Goal: Transaction & Acquisition: Purchase product/service

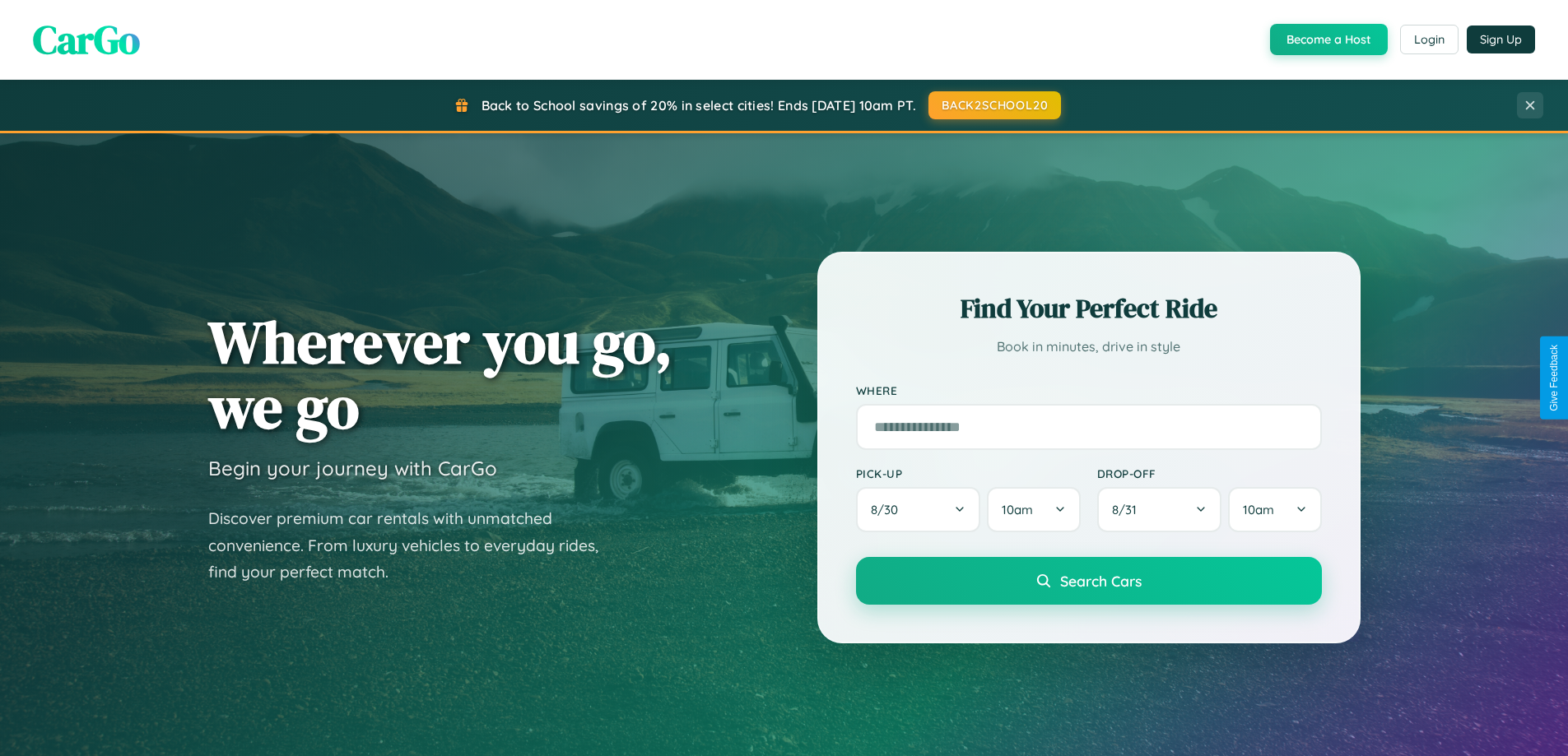
scroll to position [48, 0]
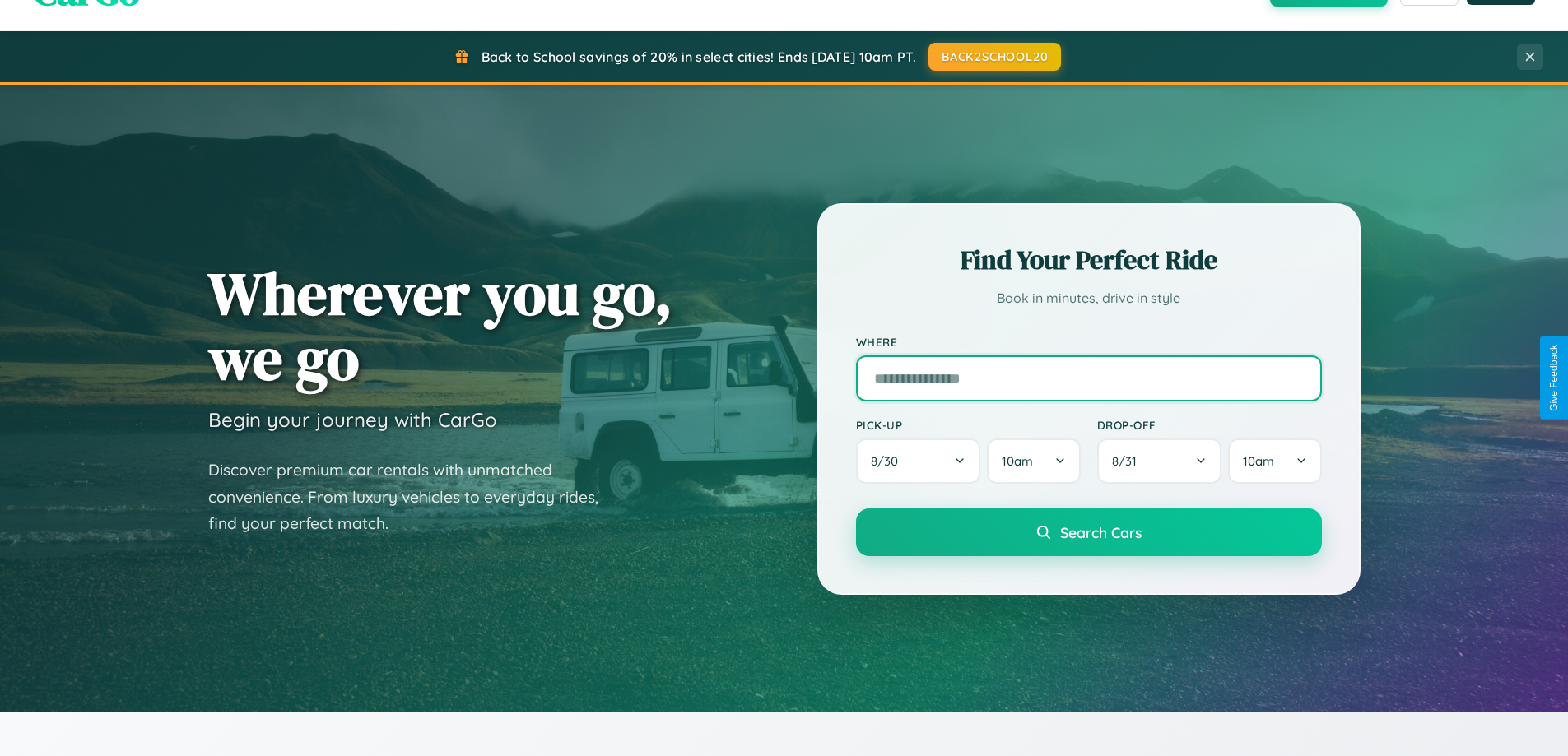
click at [1088, 378] on input "text" at bounding box center [1089, 378] width 466 height 46
type input "**********"
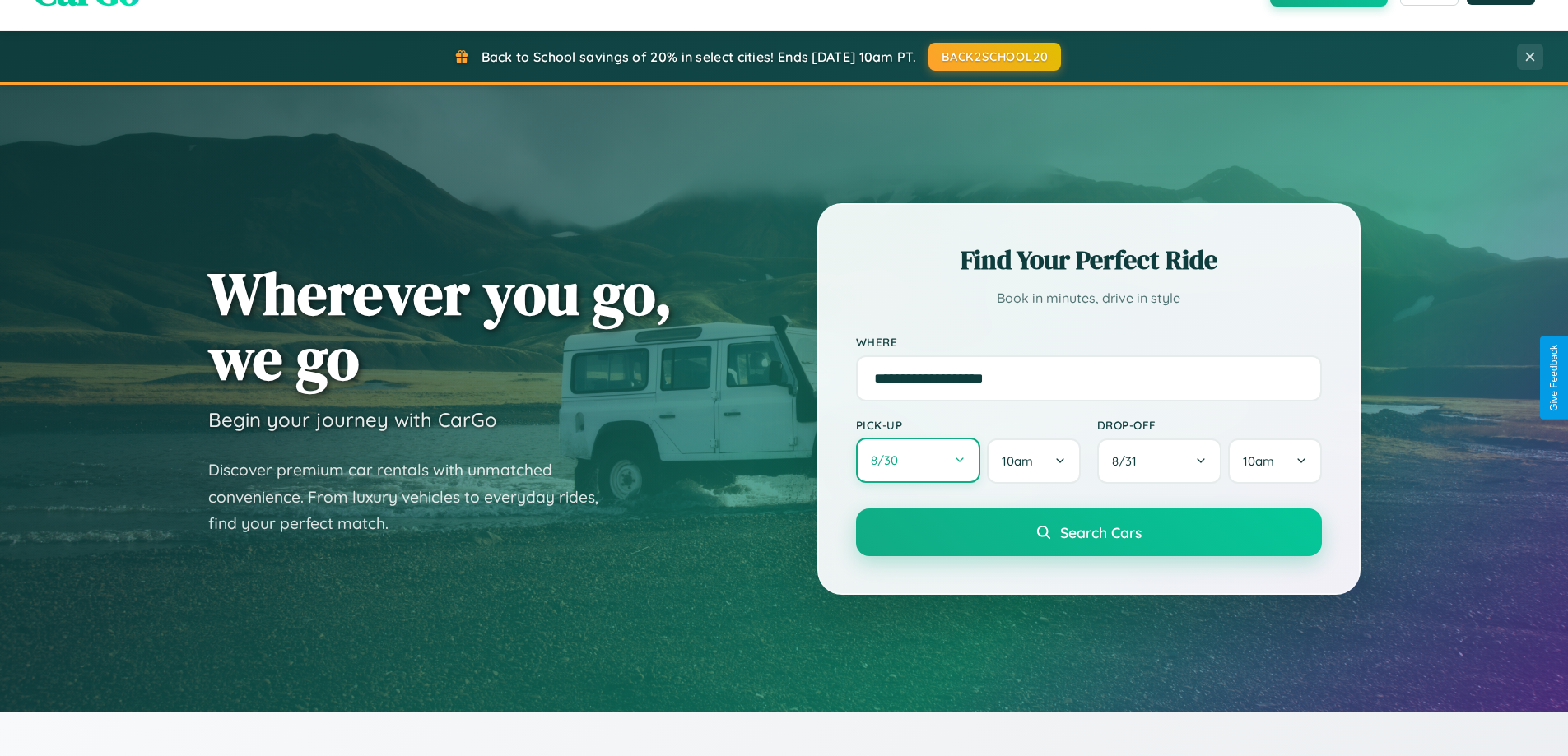
click at [918, 461] on button "8 / 30" at bounding box center [918, 460] width 125 height 45
select select "*"
select select "****"
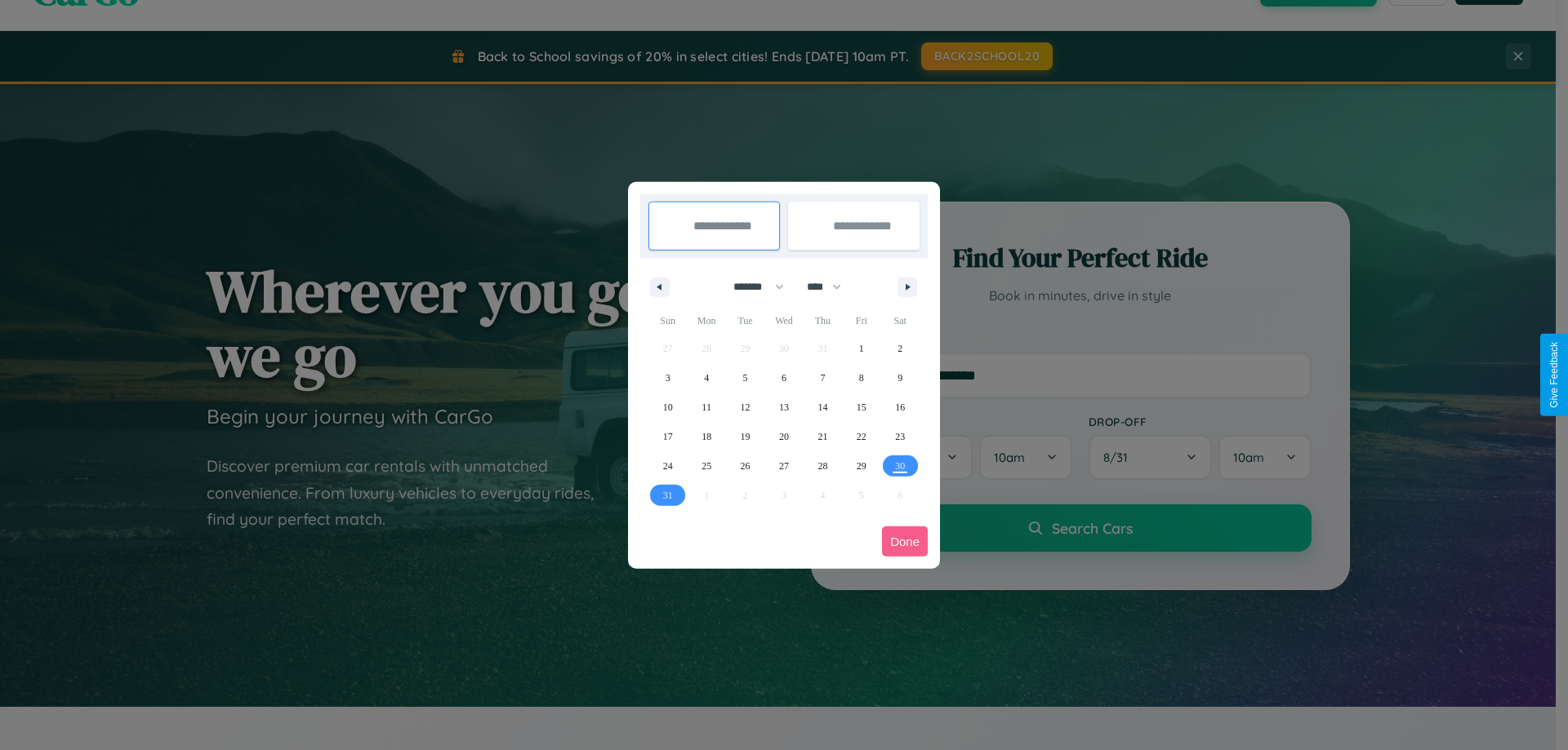
drag, startPoint x: 751, startPoint y: 287, endPoint x: 784, endPoint y: 328, distance: 52.6
click at [751, 287] on select "******* ******** ***** ***** *** **** **** ****** ********* ******* ******** **…" at bounding box center [755, 287] width 70 height 27
select select "*"
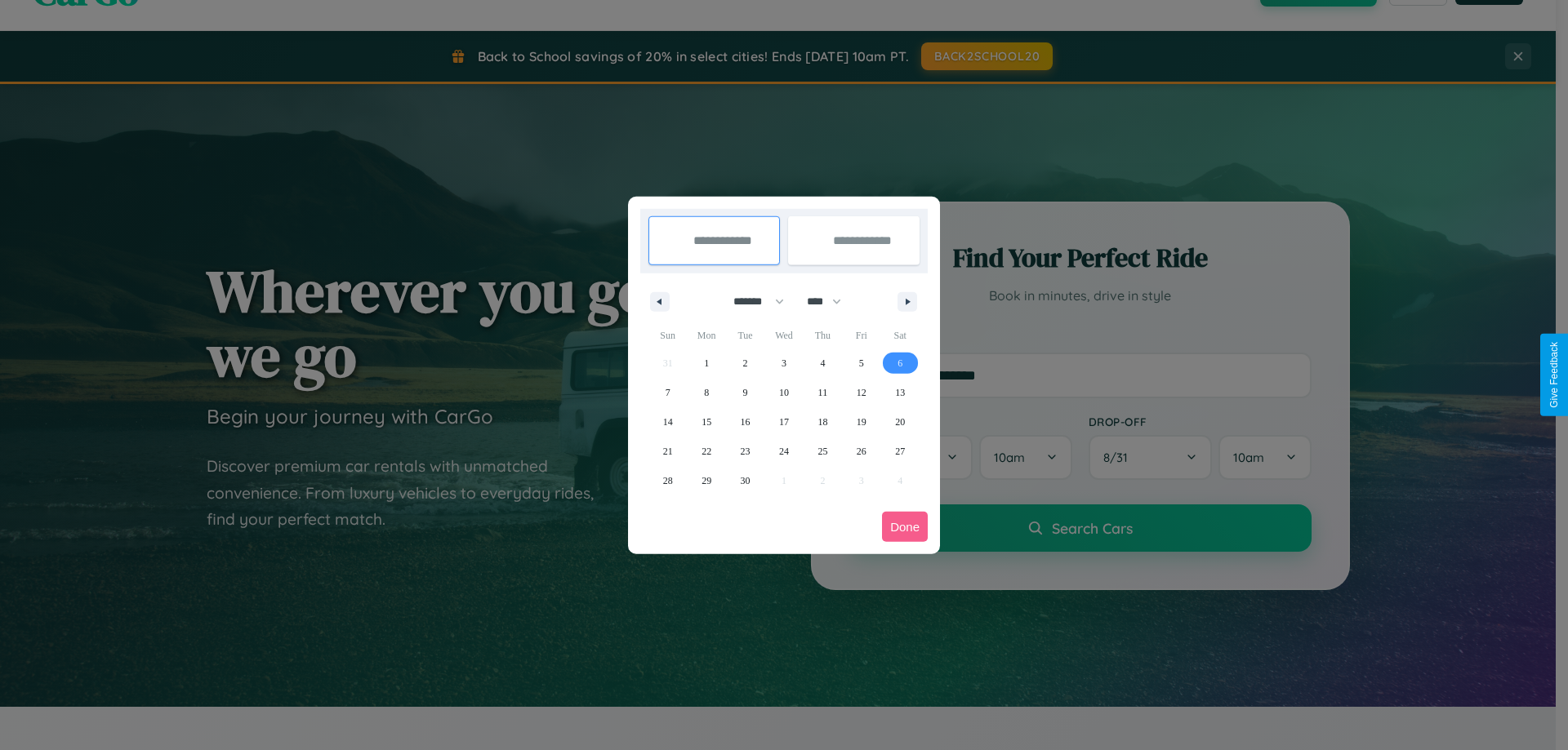
click at [900, 362] on span "6" at bounding box center [900, 363] width 5 height 29
type input "**********"
click at [783, 392] on span "10" at bounding box center [784, 393] width 9 height 29
type input "**********"
click at [905, 527] on button "Done" at bounding box center [905, 527] width 45 height 30
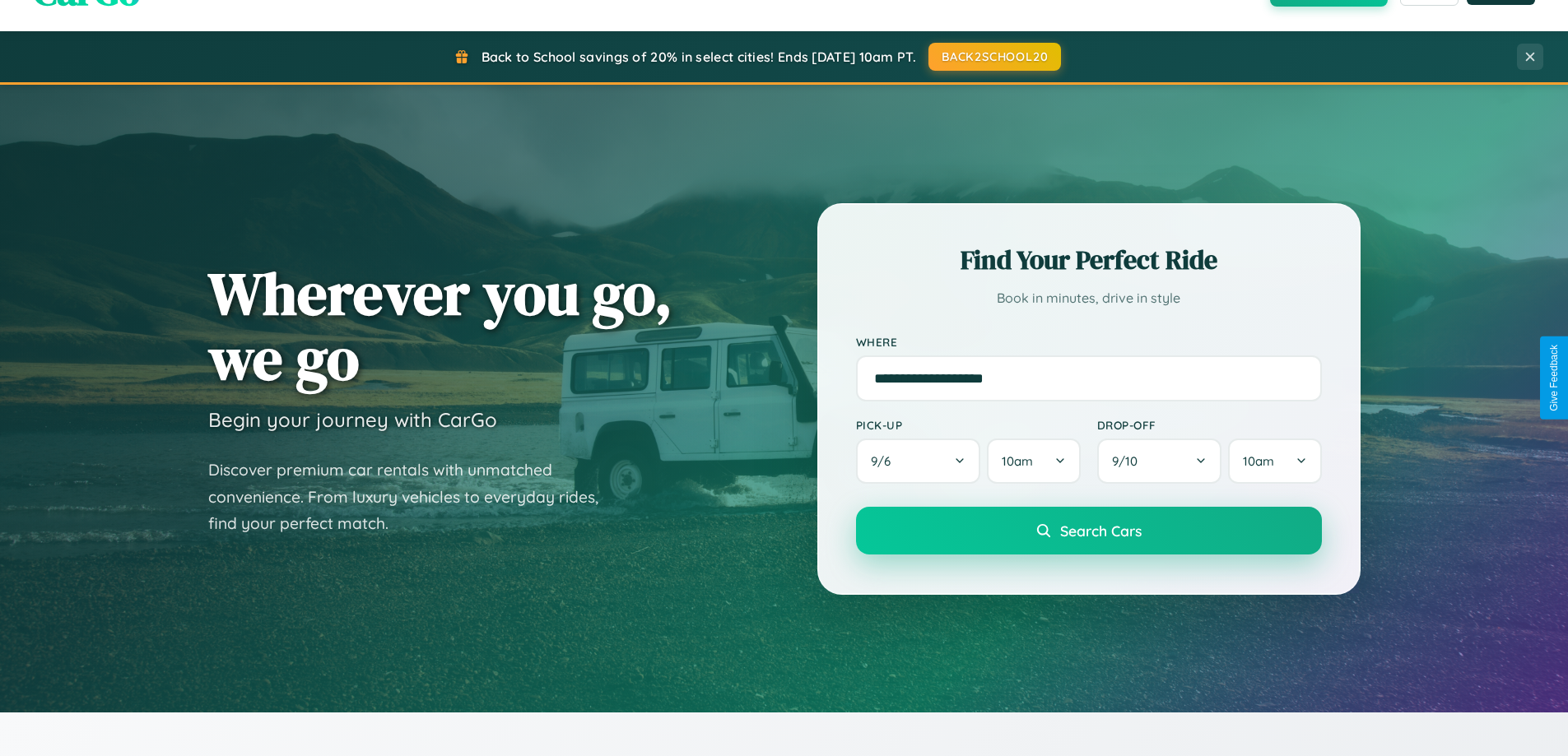
click at [1088, 531] on span "Search Cars" at bounding box center [1101, 530] width 81 height 18
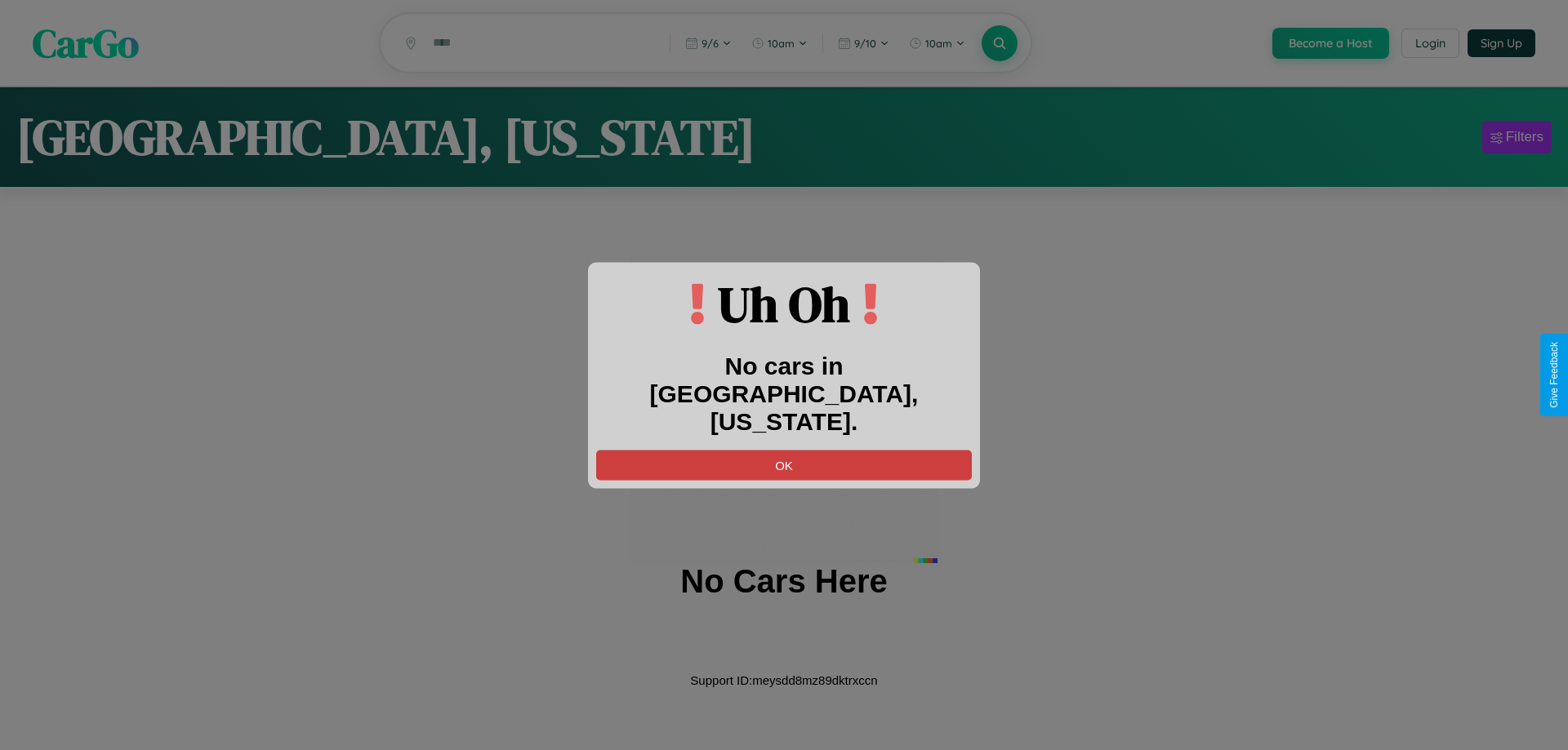
click at [784, 450] on button "OK" at bounding box center [784, 464] width 376 height 30
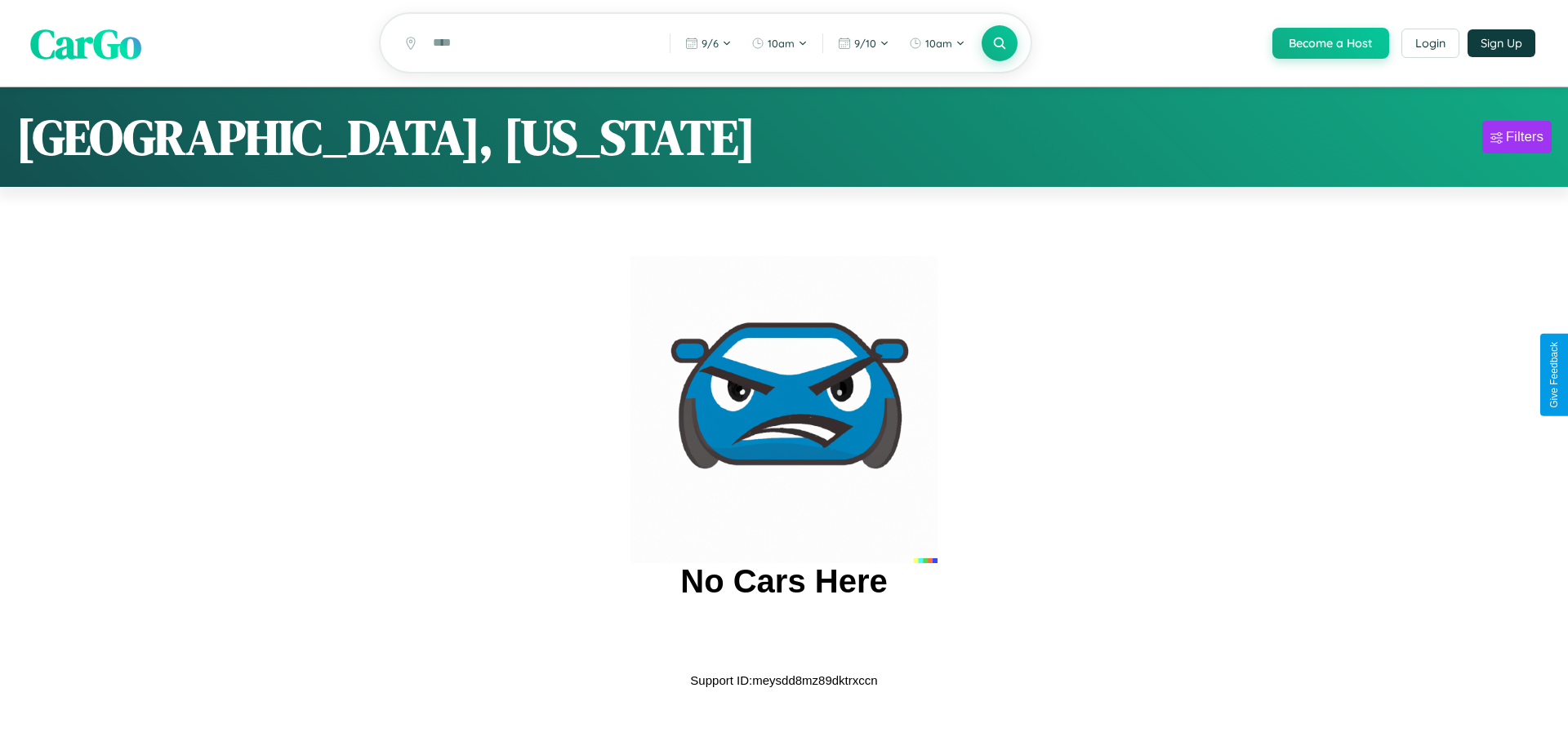
click at [86, 44] on span "CarGo" at bounding box center [85, 43] width 111 height 57
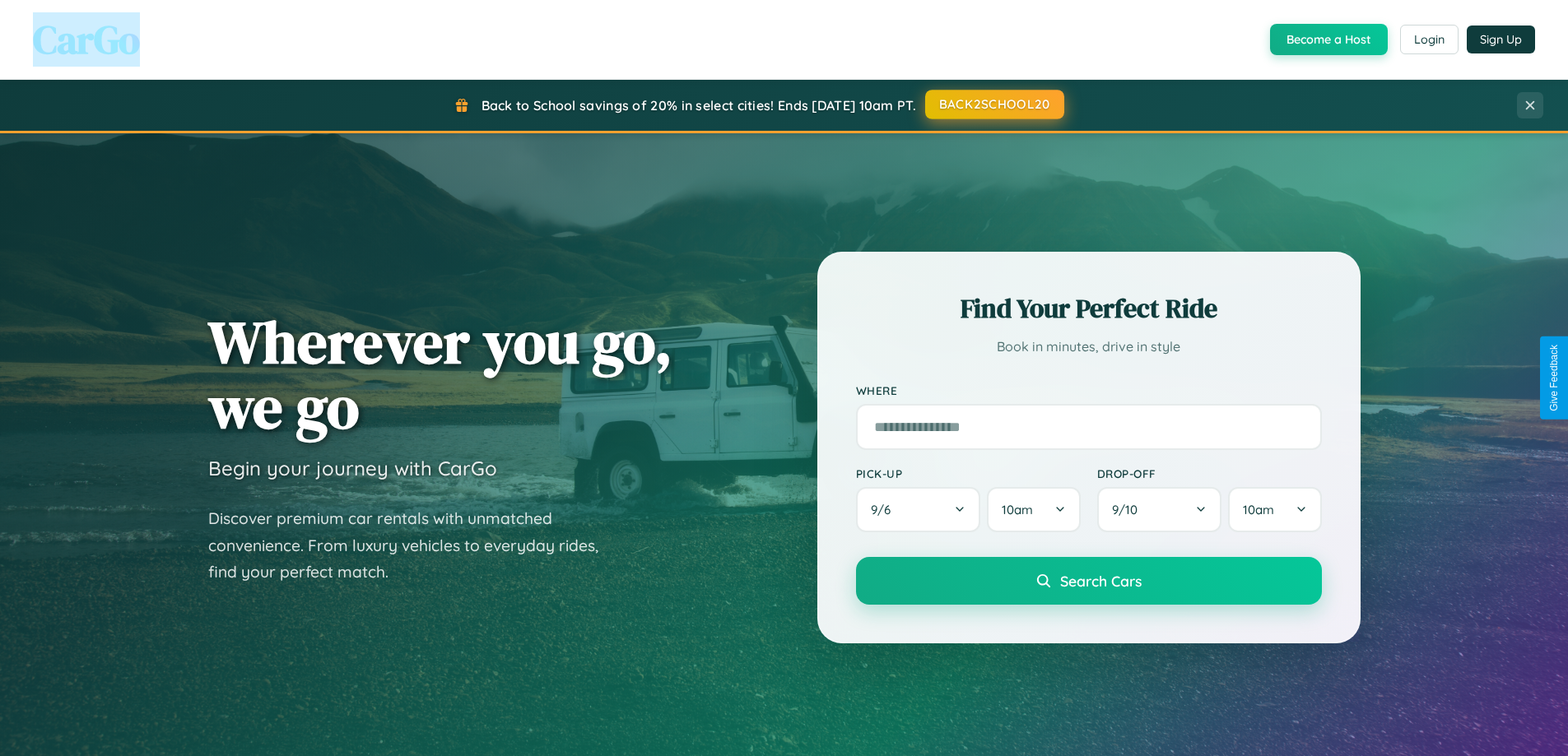
click at [993, 105] on button "BACK2SCHOOL20" at bounding box center [994, 105] width 139 height 29
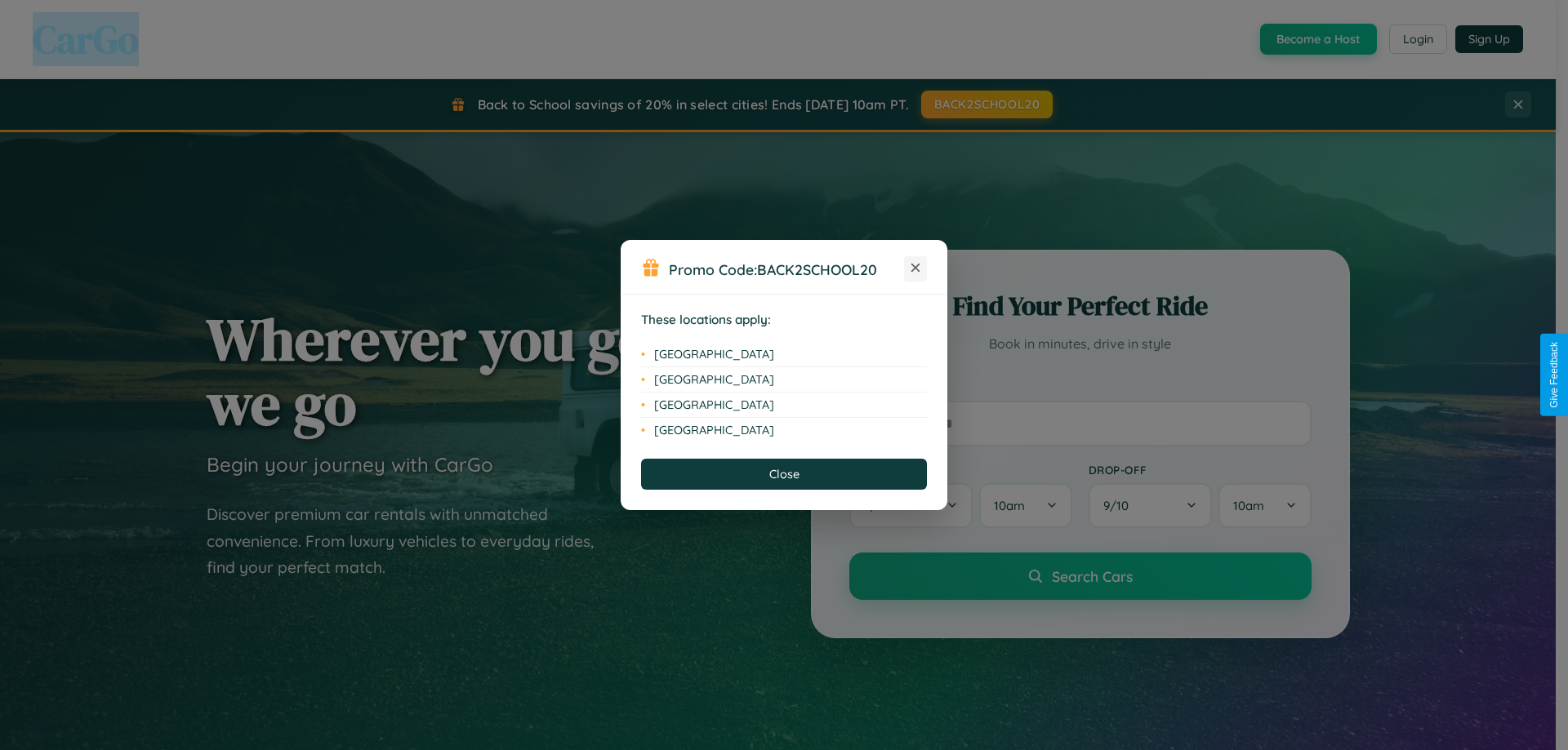
click at [916, 269] on icon at bounding box center [916, 268] width 9 height 9
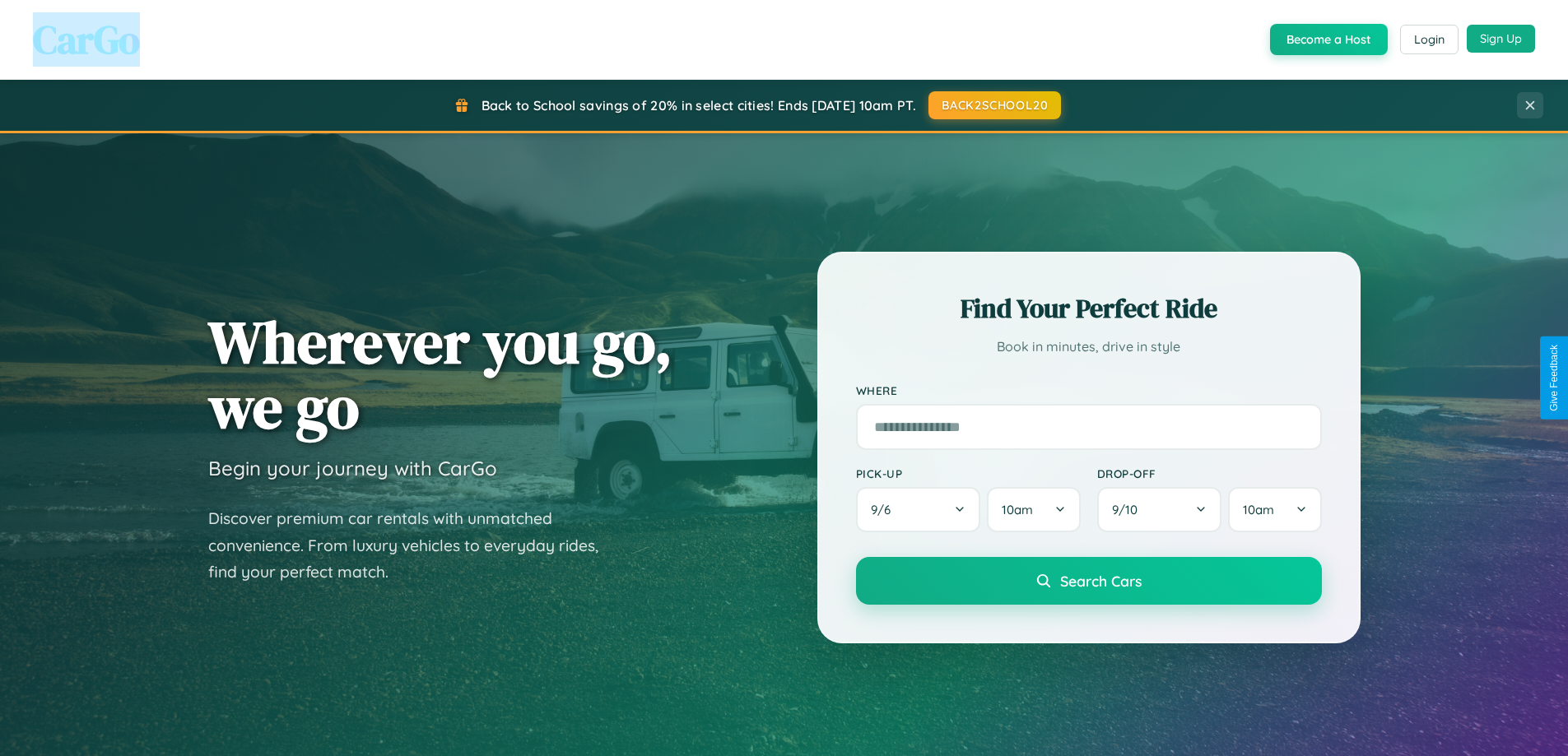
click at [1501, 39] on button "Sign Up" at bounding box center [1501, 39] width 68 height 28
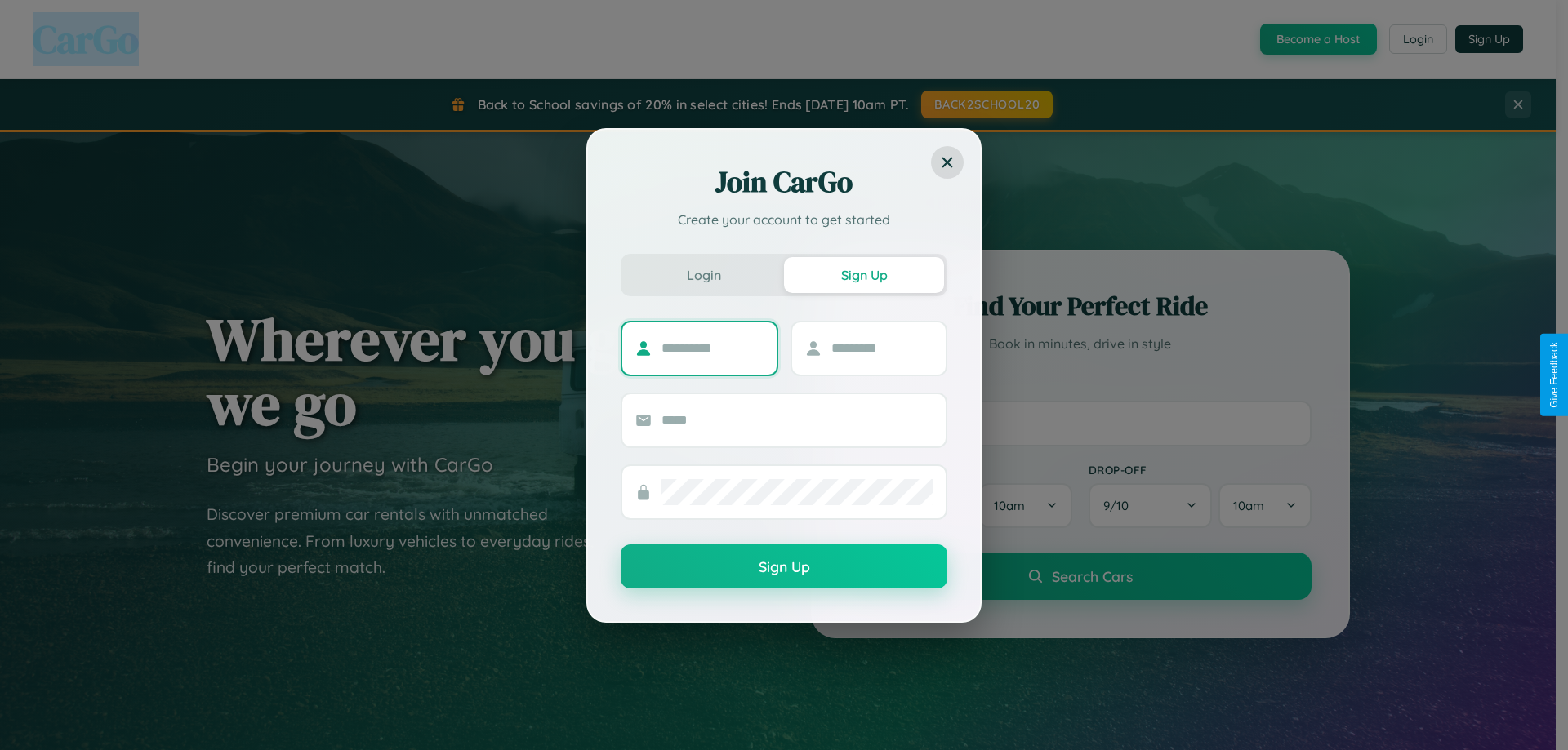
click at [712, 348] on input "text" at bounding box center [712, 348] width 102 height 26
type input "*****"
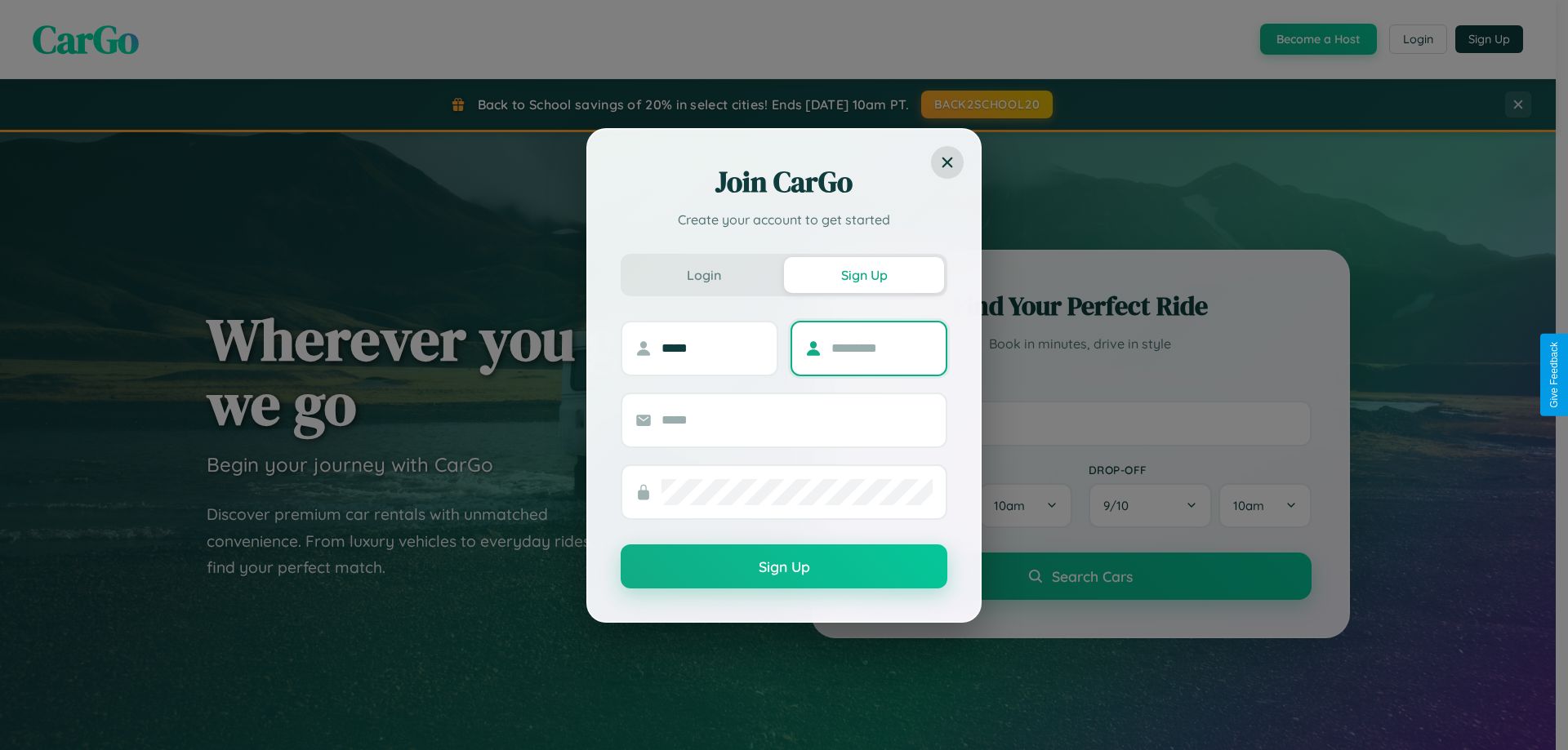
click at [881, 348] on input "text" at bounding box center [882, 348] width 102 height 26
type input "*****"
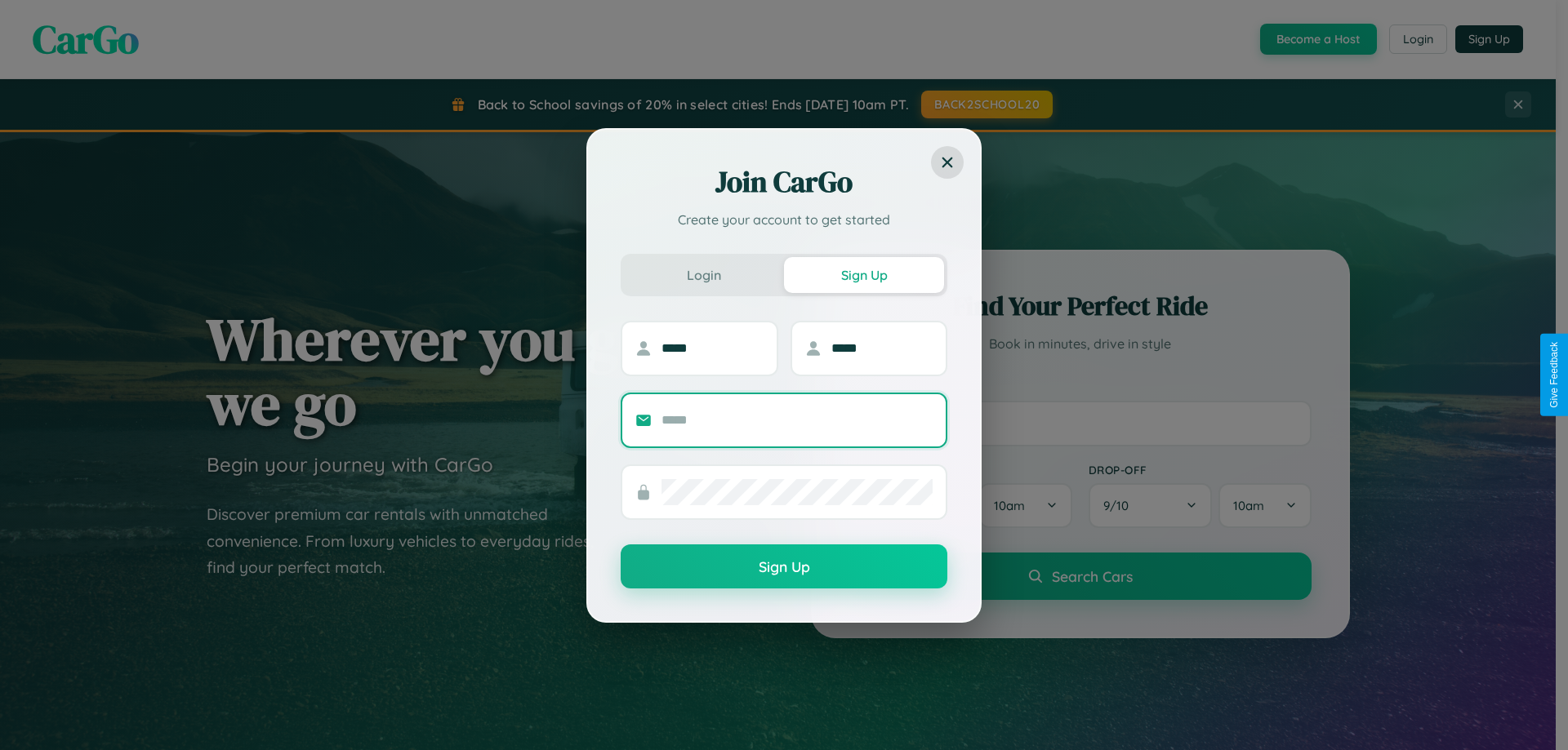
click at [797, 420] on input "text" at bounding box center [797, 420] width 271 height 26
type input "**********"
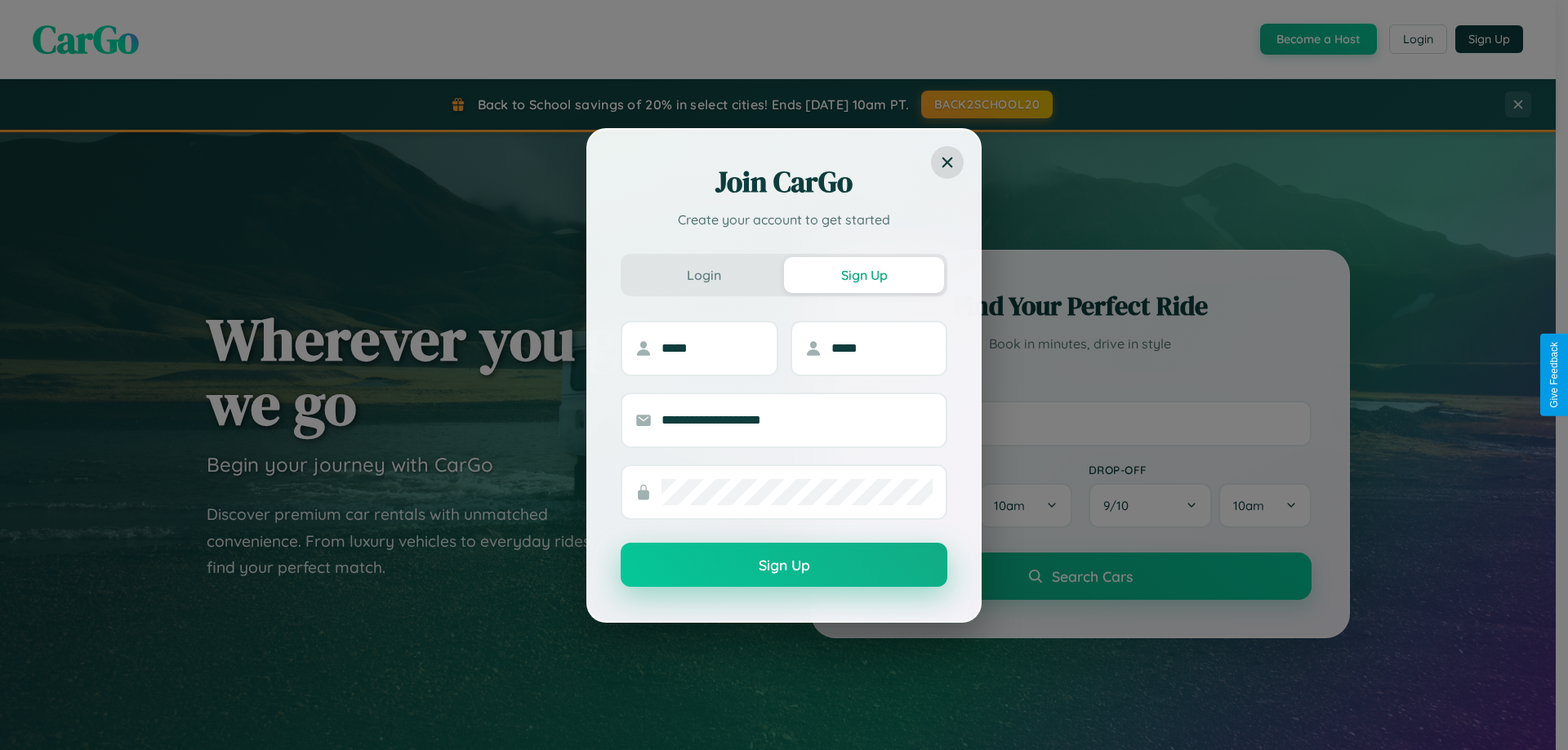
click at [784, 566] on button "Sign Up" at bounding box center [784, 565] width 327 height 44
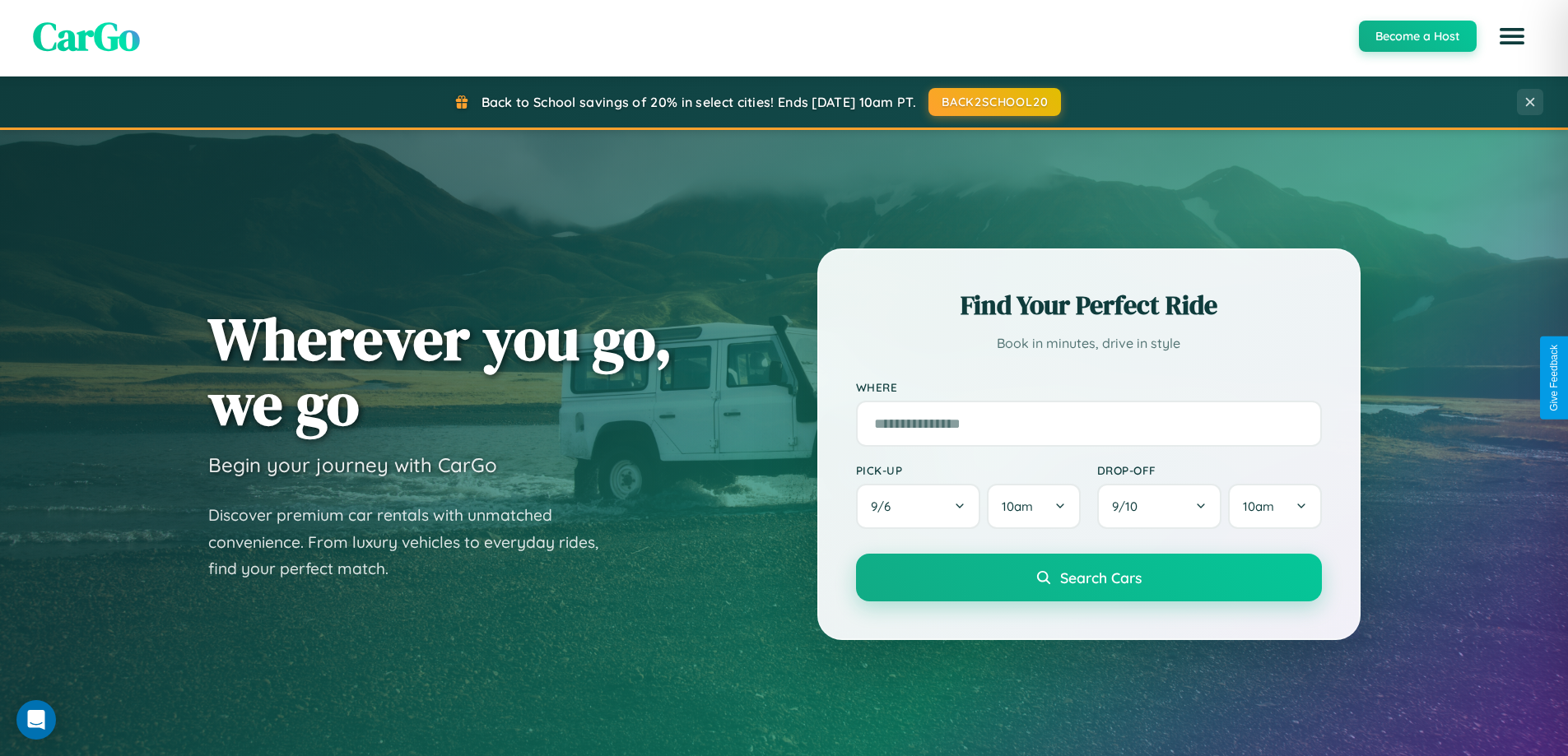
scroll to position [3167, 0]
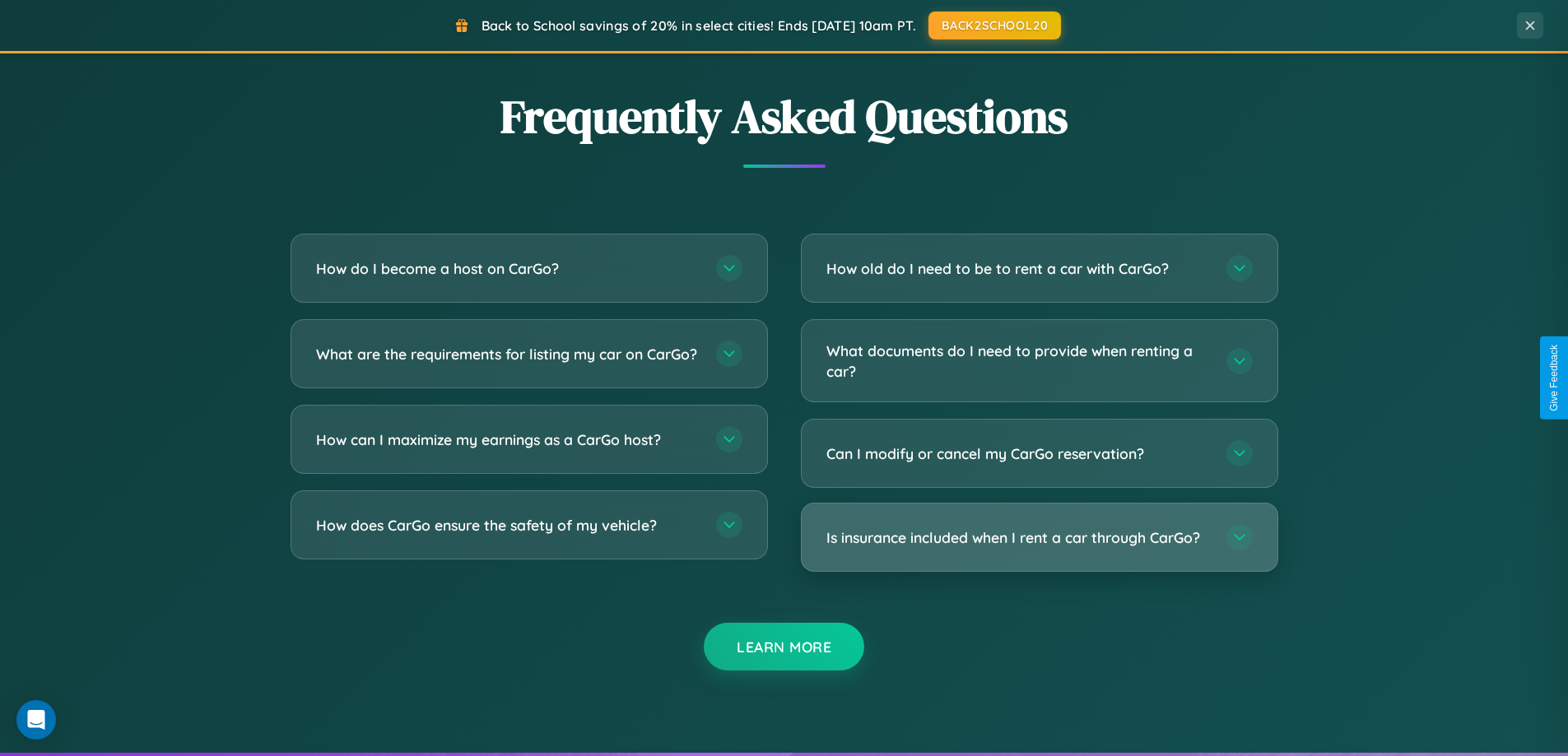
click at [1039, 538] on h3 "Is insurance included when I rent a car through CarGo?" at bounding box center [1017, 538] width 383 height 21
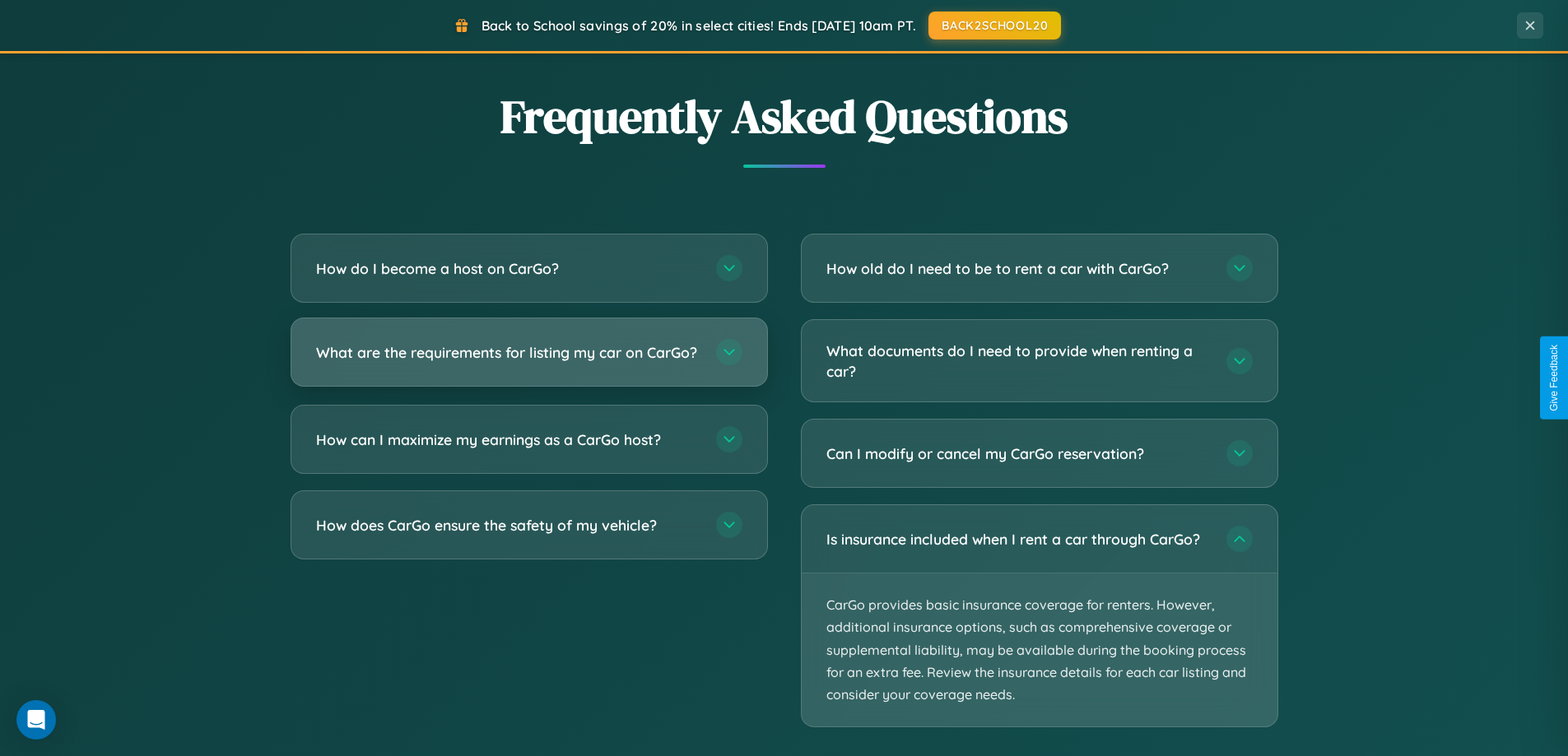
click at [528, 361] on h3 "What are the requirements for listing my car on CarGo?" at bounding box center [507, 353] width 383 height 21
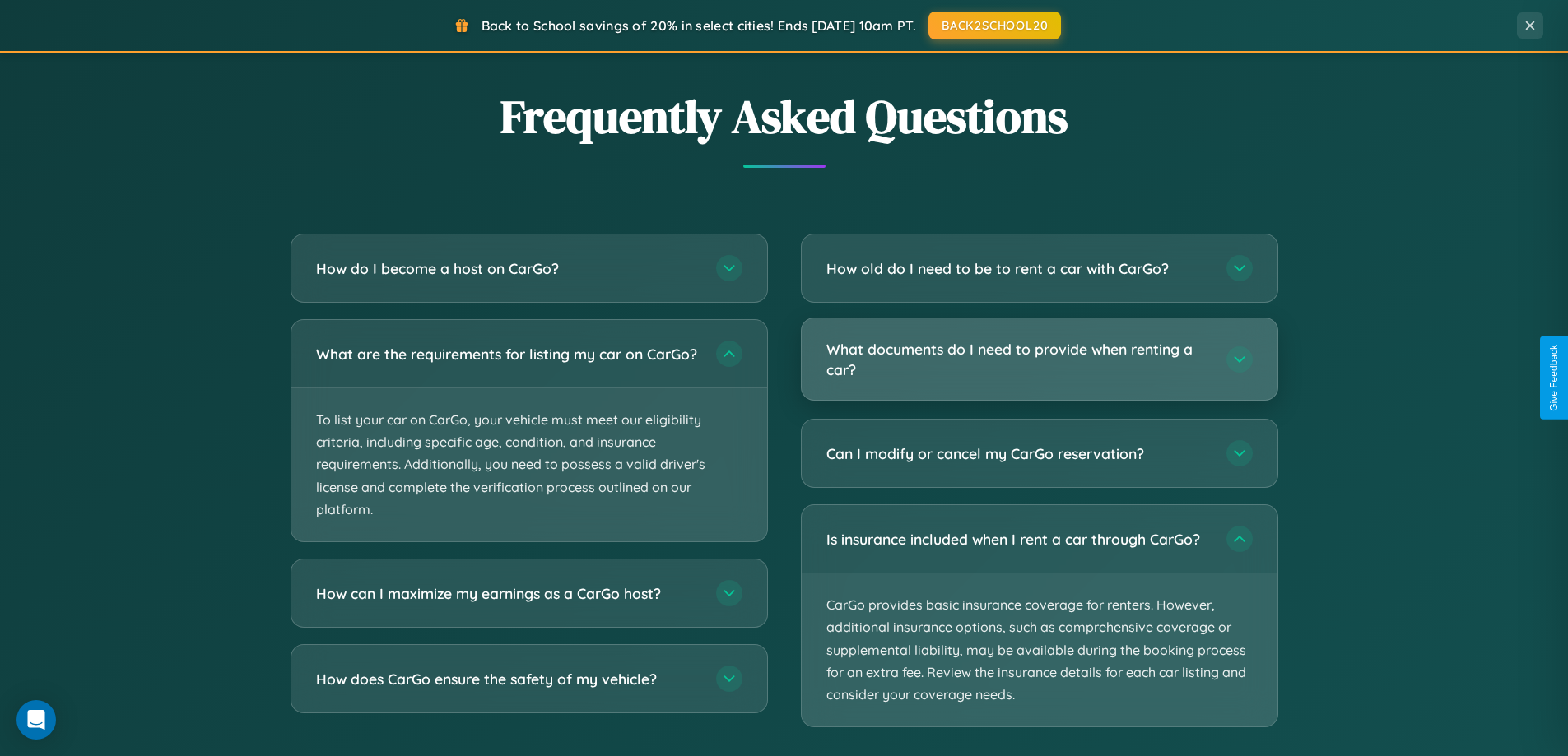
click at [1039, 361] on h3 "What documents do I need to provide when renting a car?" at bounding box center [1017, 359] width 383 height 41
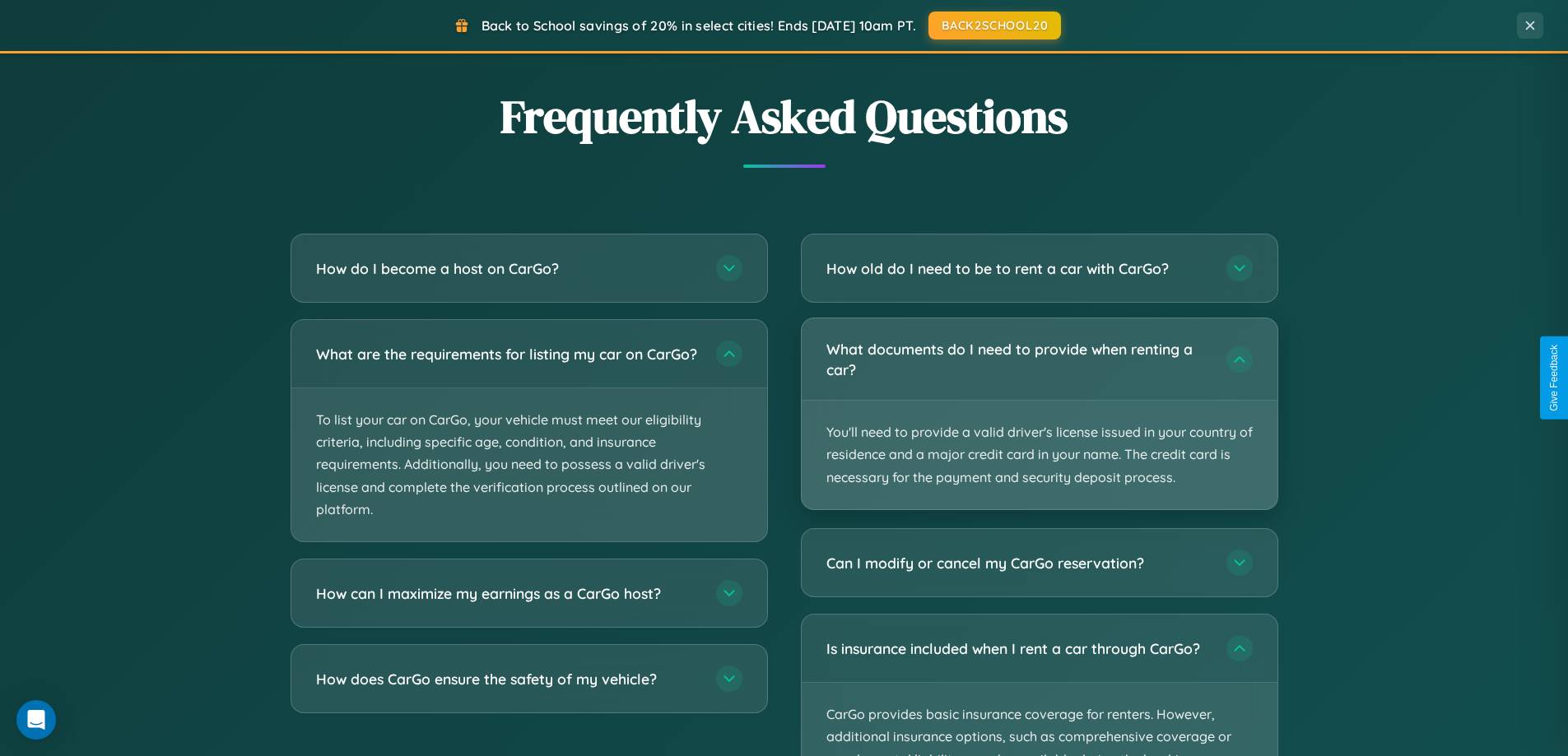
click at [1039, 413] on p "You'll need to provide a valid driver's license issued in your country of resid…" at bounding box center [1040, 455] width 476 height 109
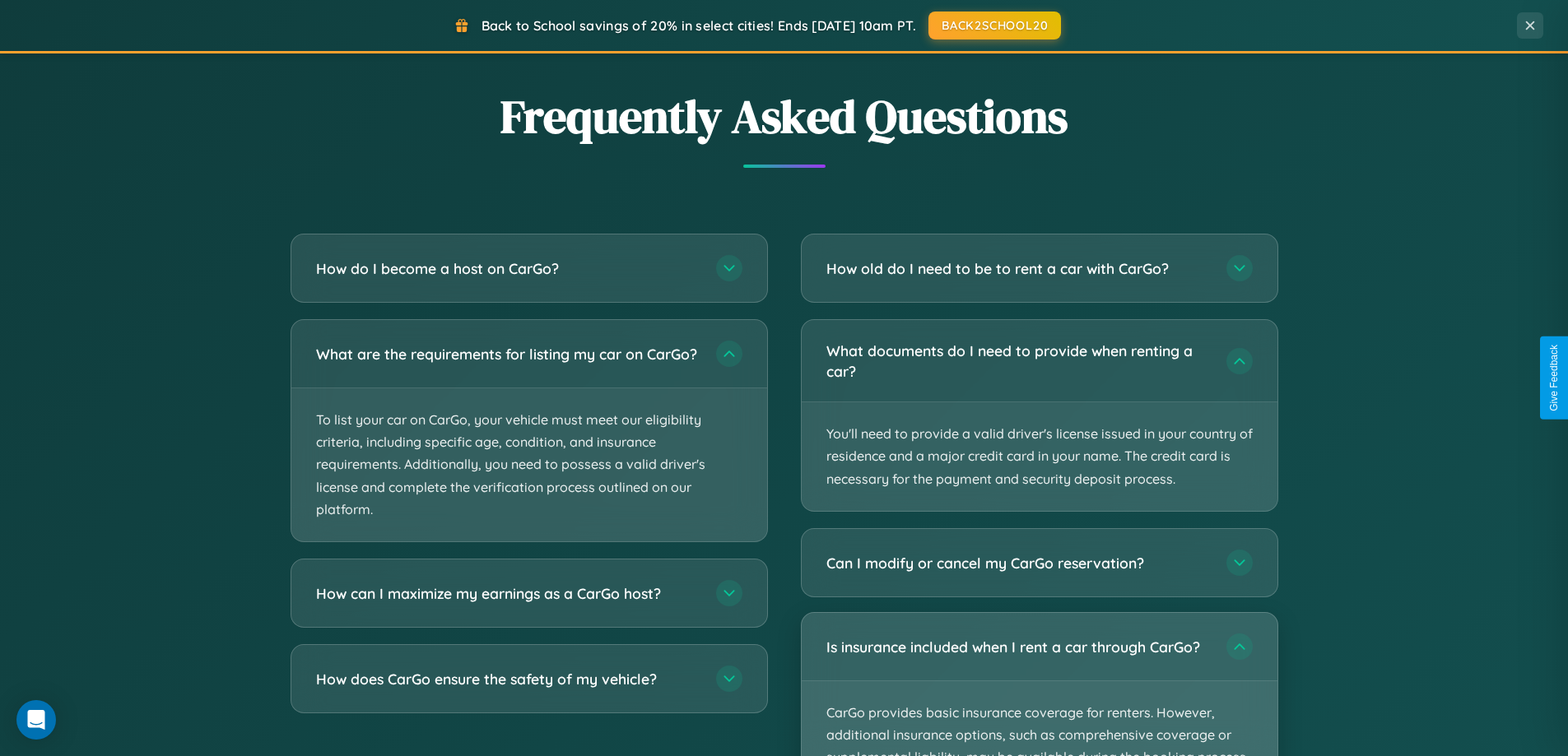
click at [1039, 684] on p "CarGo provides basic insurance coverage for renters. However, additional insura…" at bounding box center [1040, 758] width 476 height 153
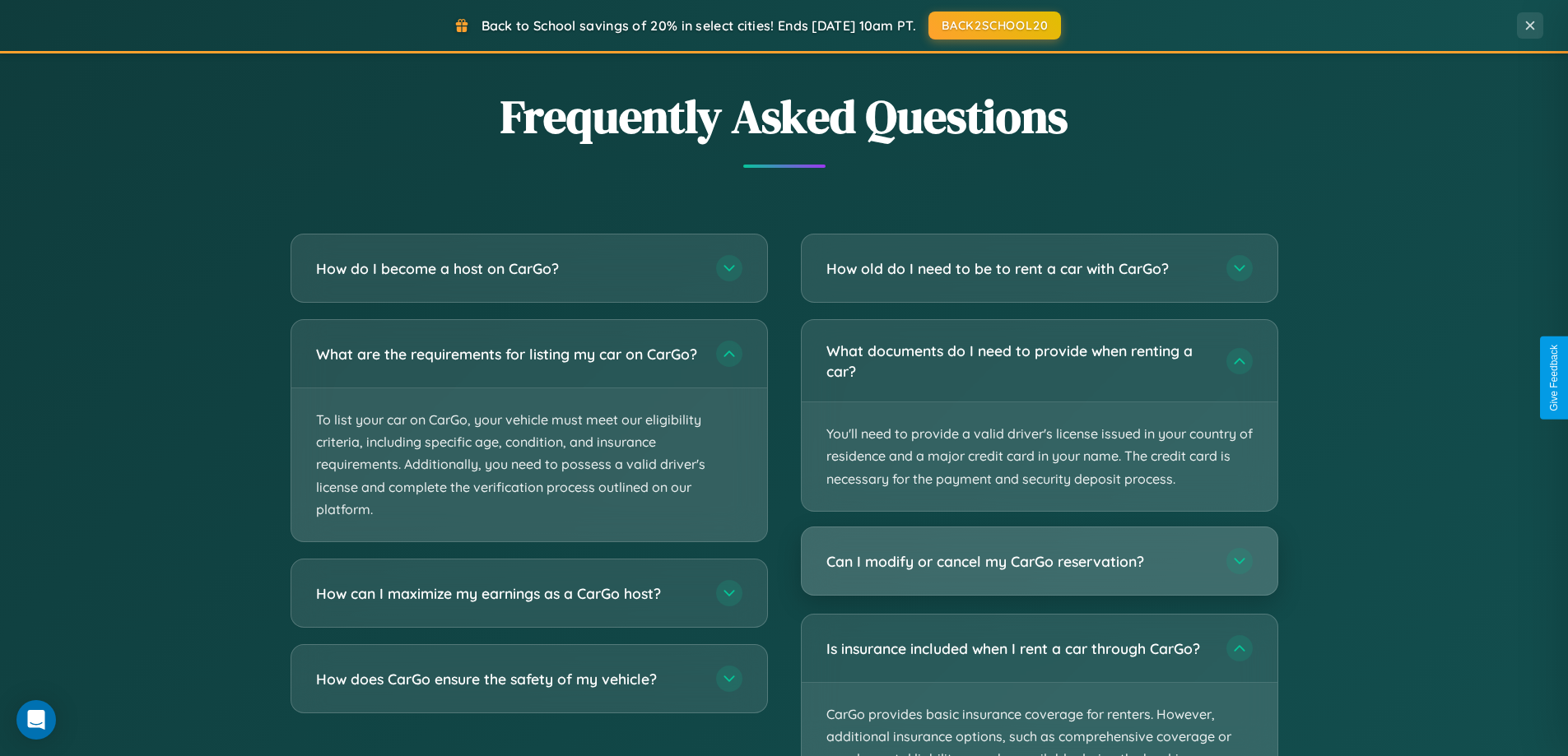
click at [1039, 561] on h3 "Can I modify or cancel my CarGo reservation?" at bounding box center [1017, 562] width 383 height 21
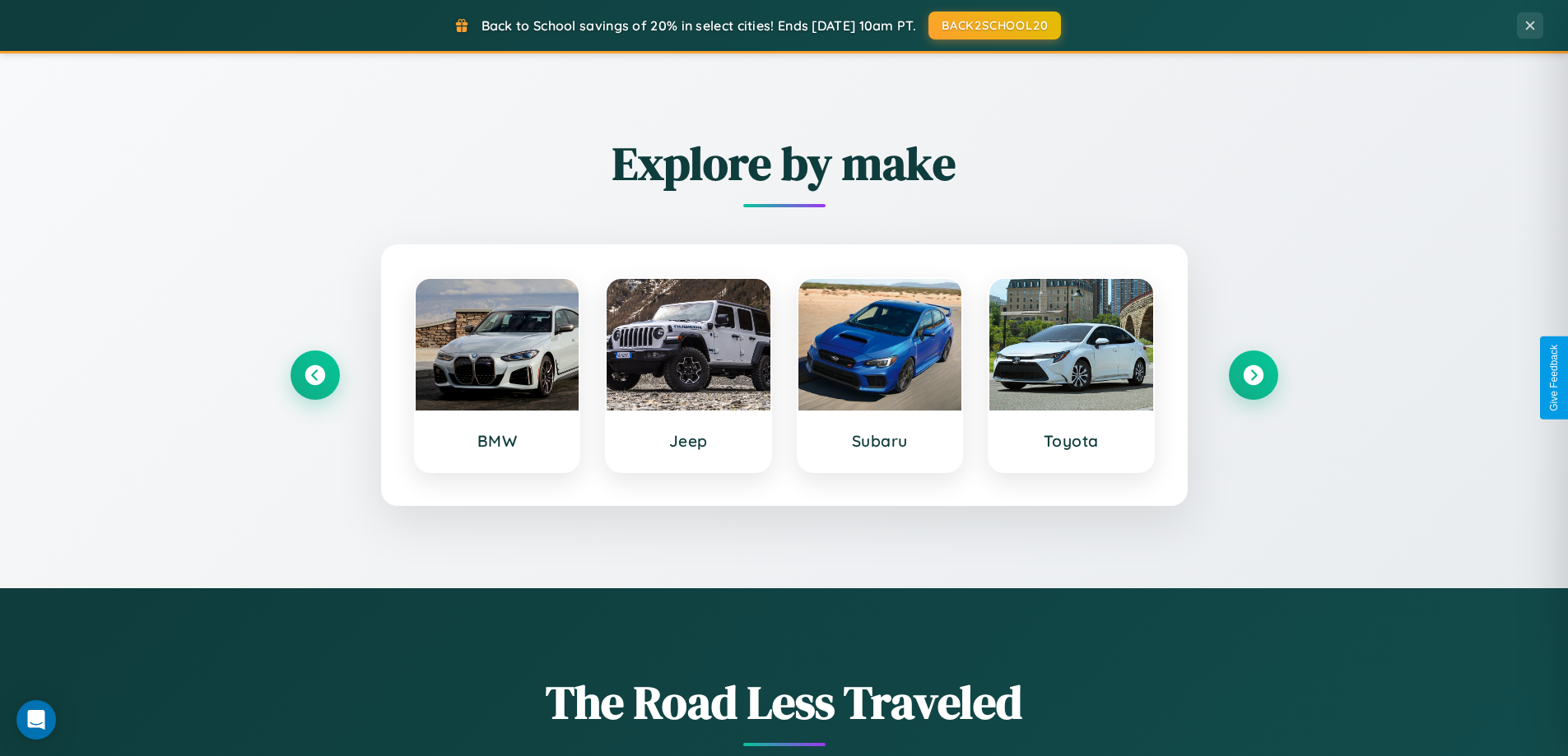
scroll to position [709, 0]
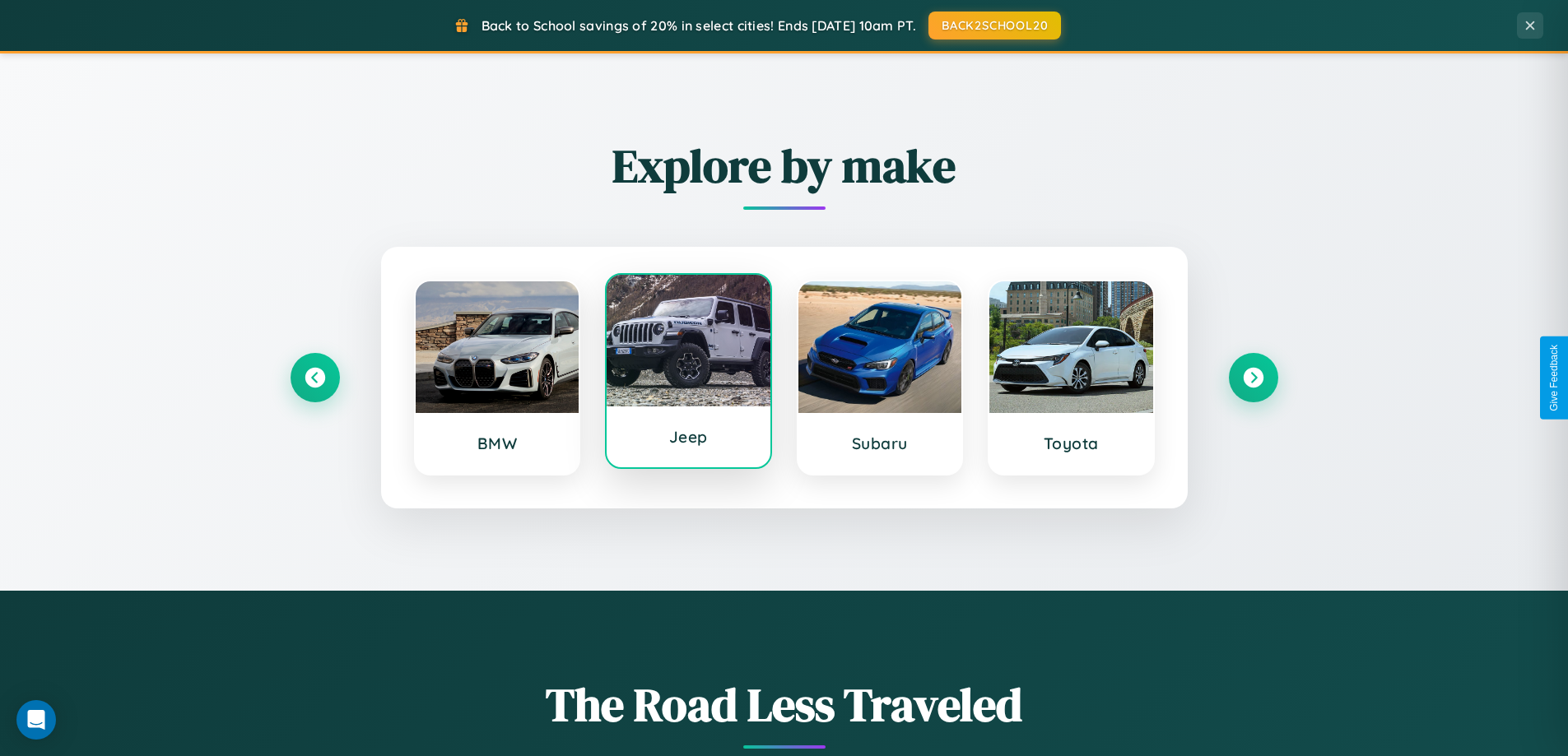
click at [688, 378] on div at bounding box center [688, 341] width 163 height 131
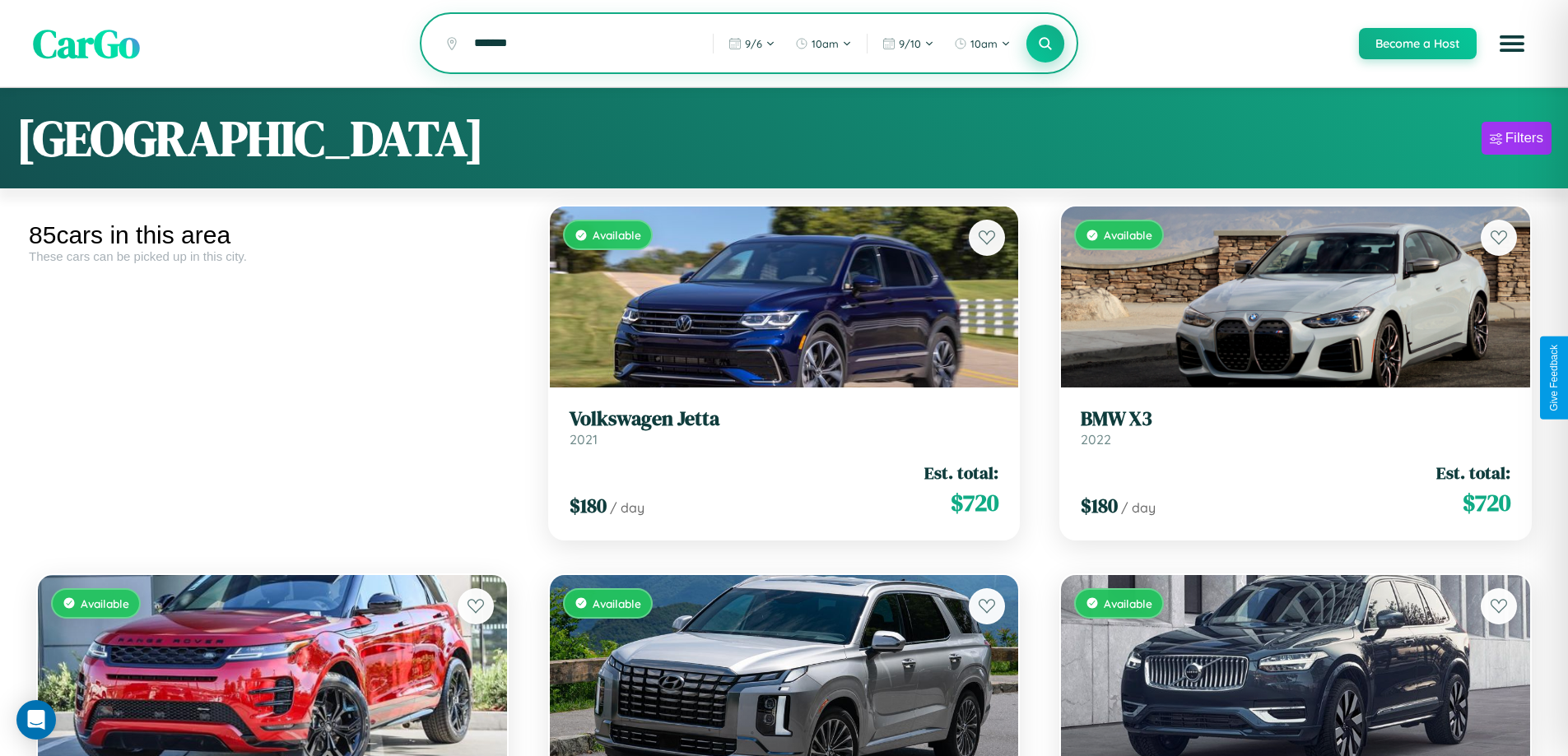
click at [1044, 43] on icon at bounding box center [1046, 43] width 16 height 16
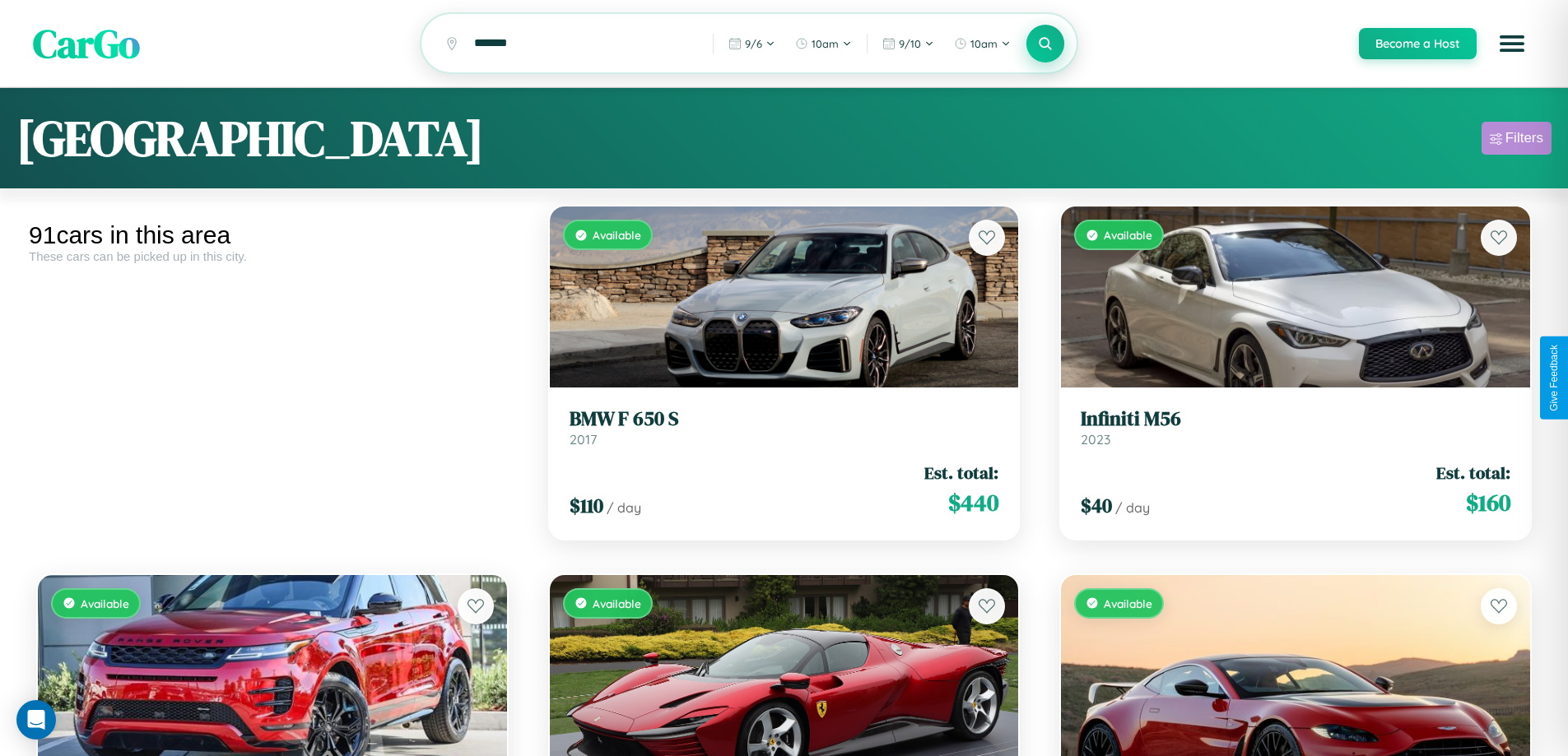
click at [1516, 141] on div "Filters" at bounding box center [1524, 138] width 38 height 16
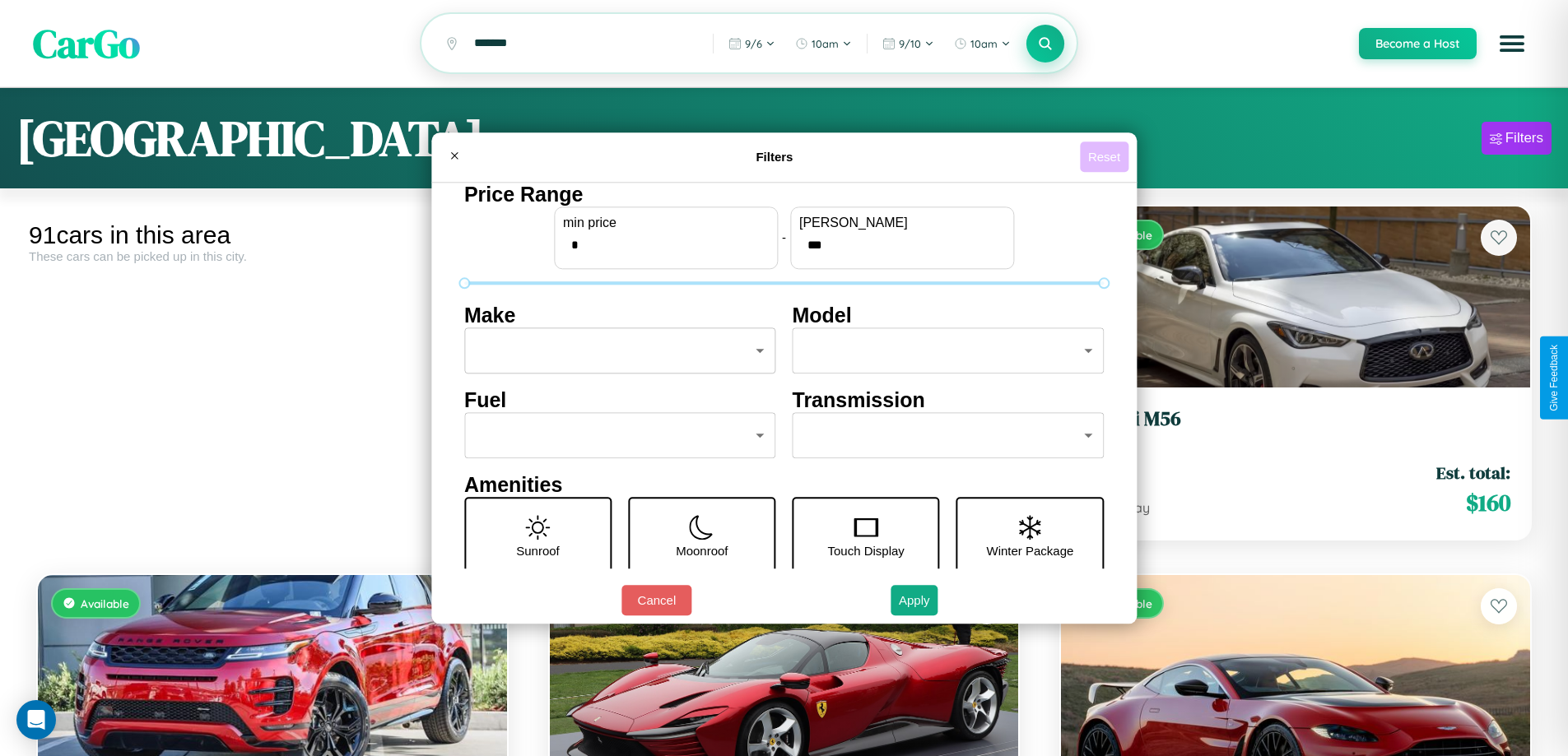
click at [1106, 157] on button "Reset" at bounding box center [1104, 157] width 48 height 30
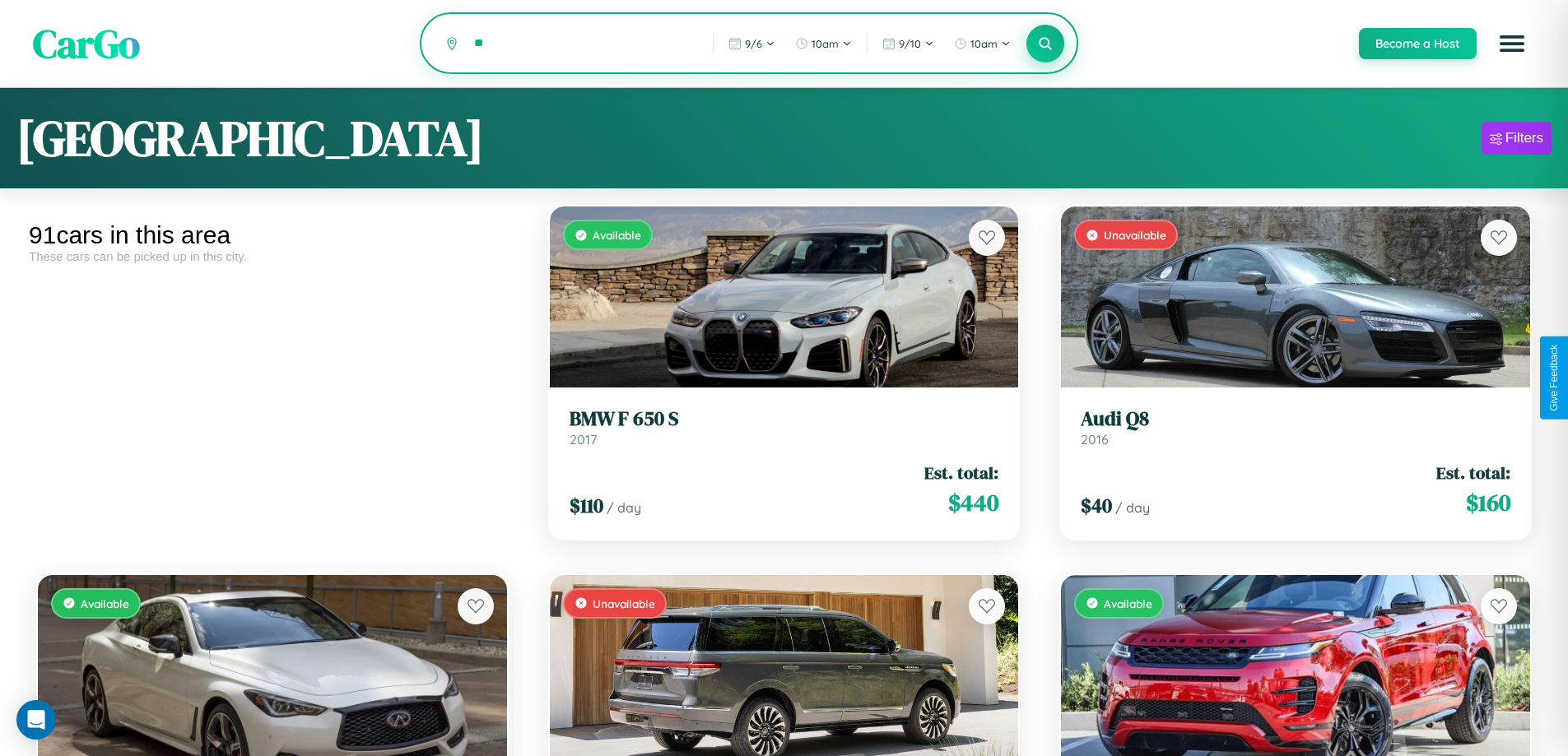
type input "*"
type input "*****"
click at [1044, 44] on icon at bounding box center [1046, 43] width 16 height 16
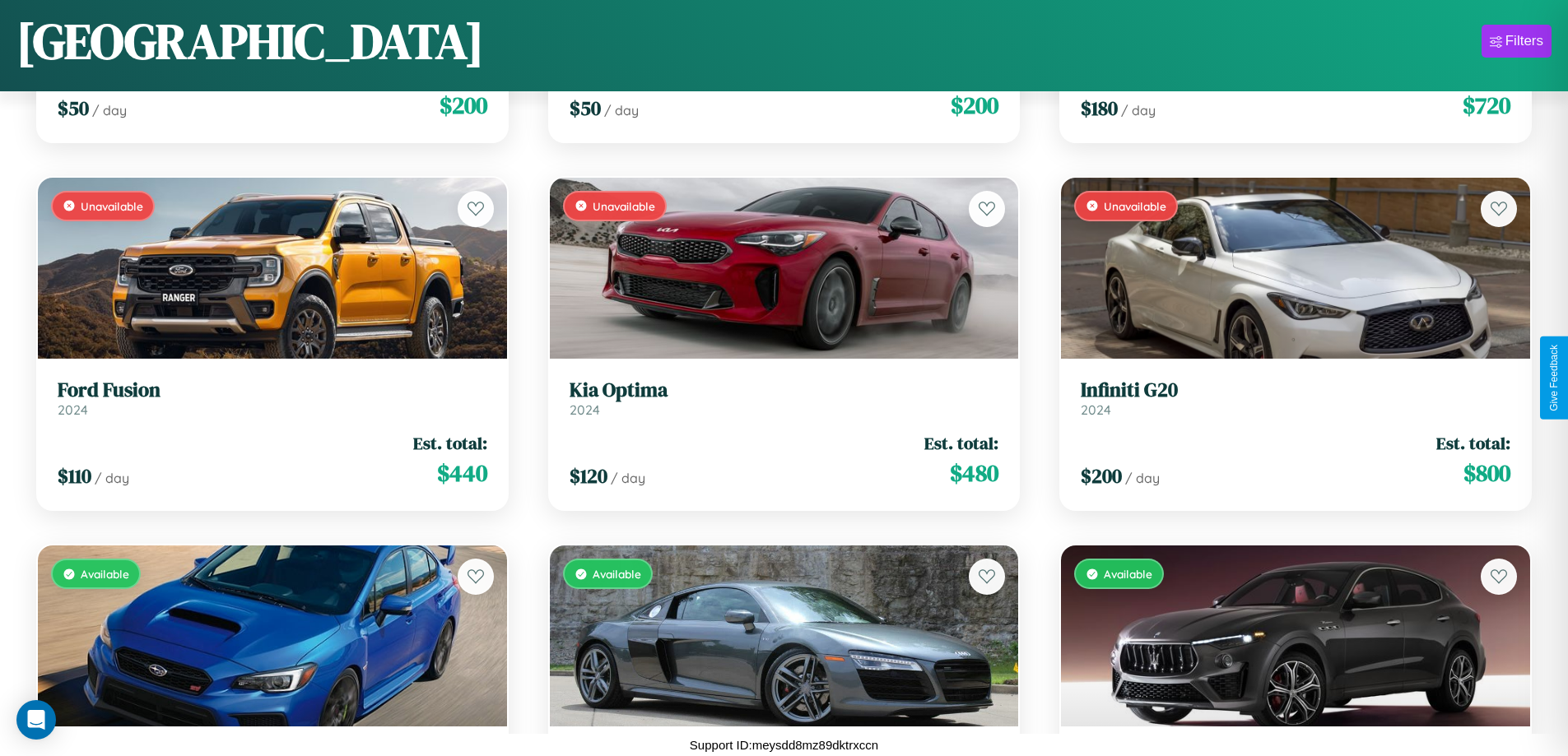
scroll to position [9445, 0]
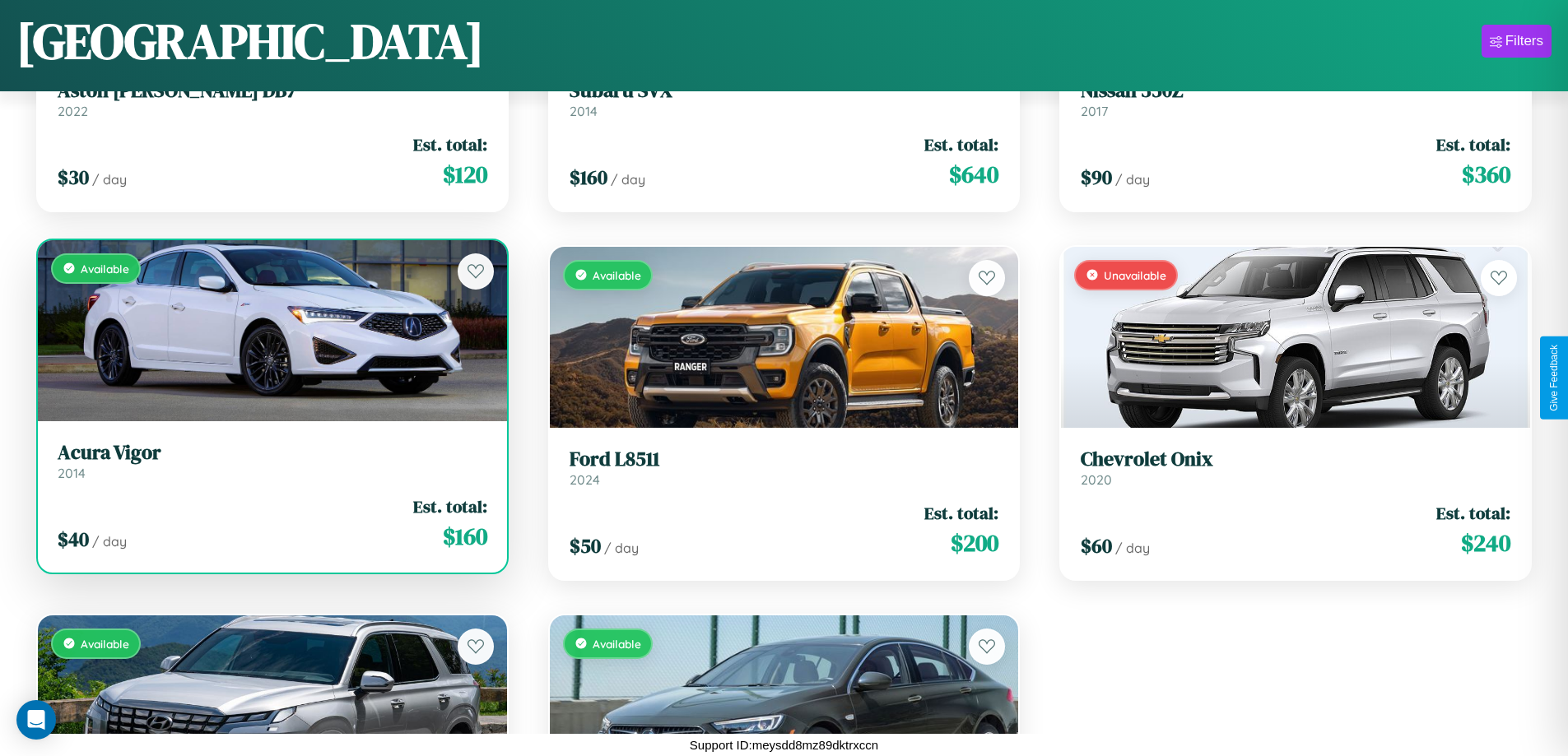
click at [270, 464] on link "Acura Vigor 2014" at bounding box center [272, 461] width 430 height 41
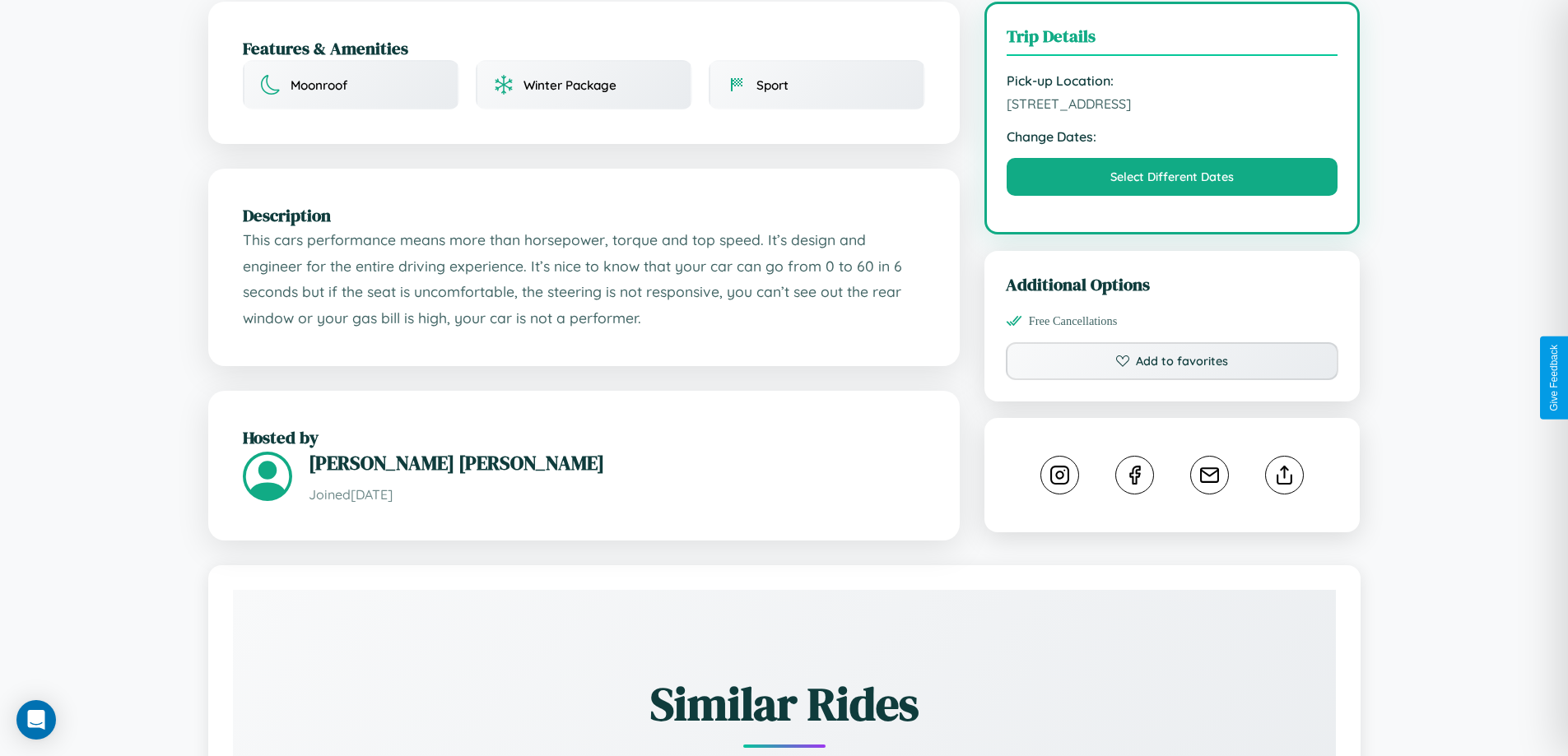
scroll to position [444, 0]
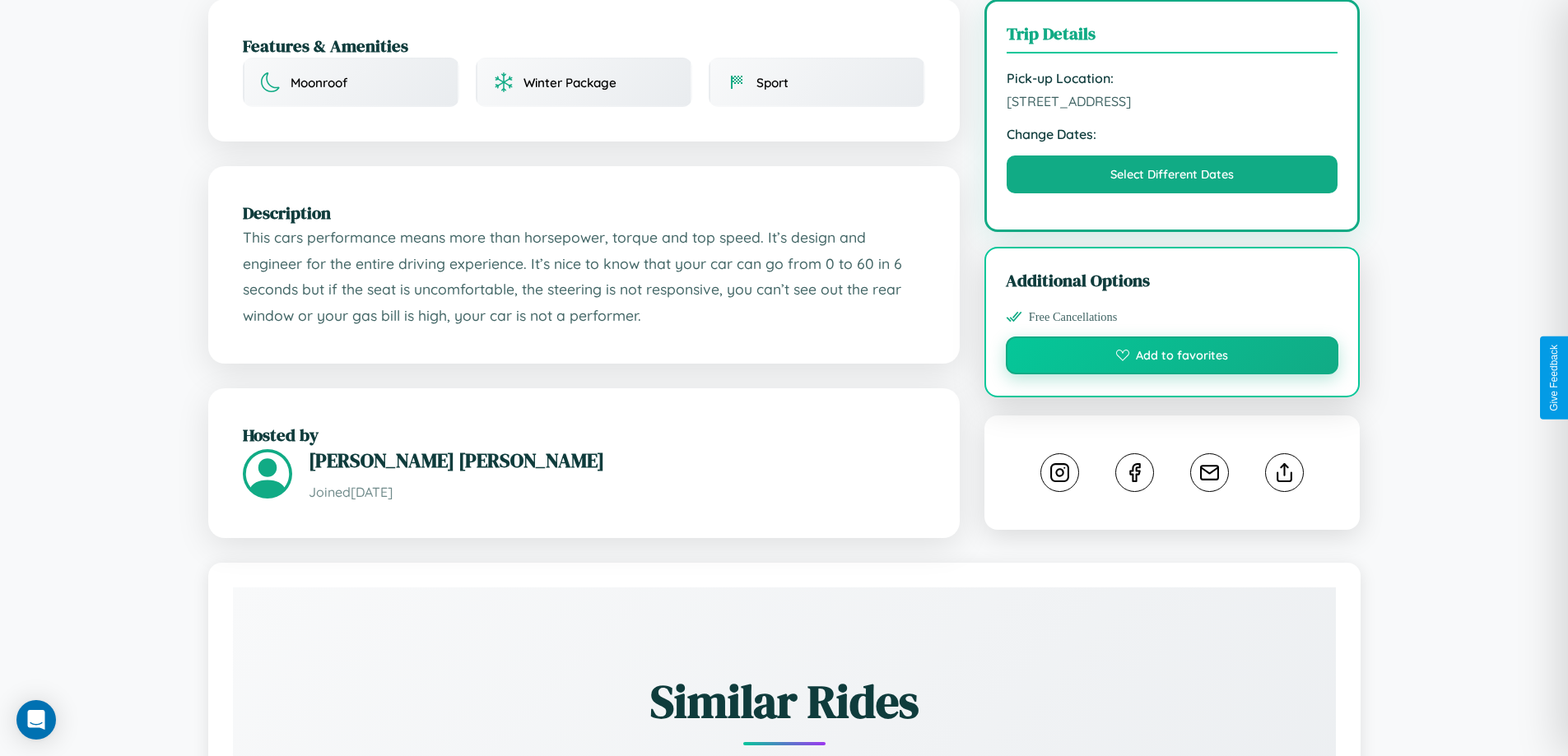
click at [1172, 375] on button "Add to favorites" at bounding box center [1172, 356] width 333 height 38
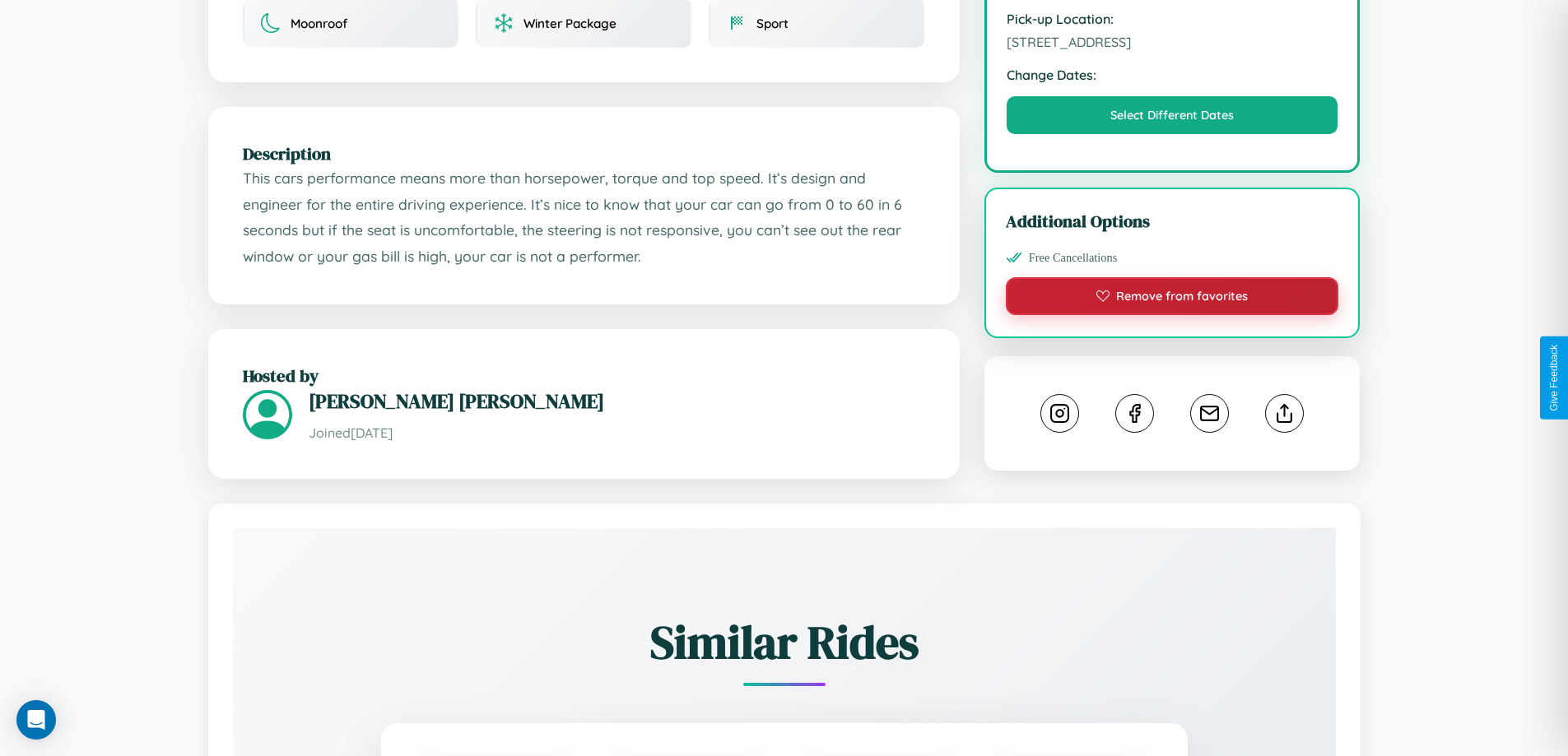
scroll to position [557, 0]
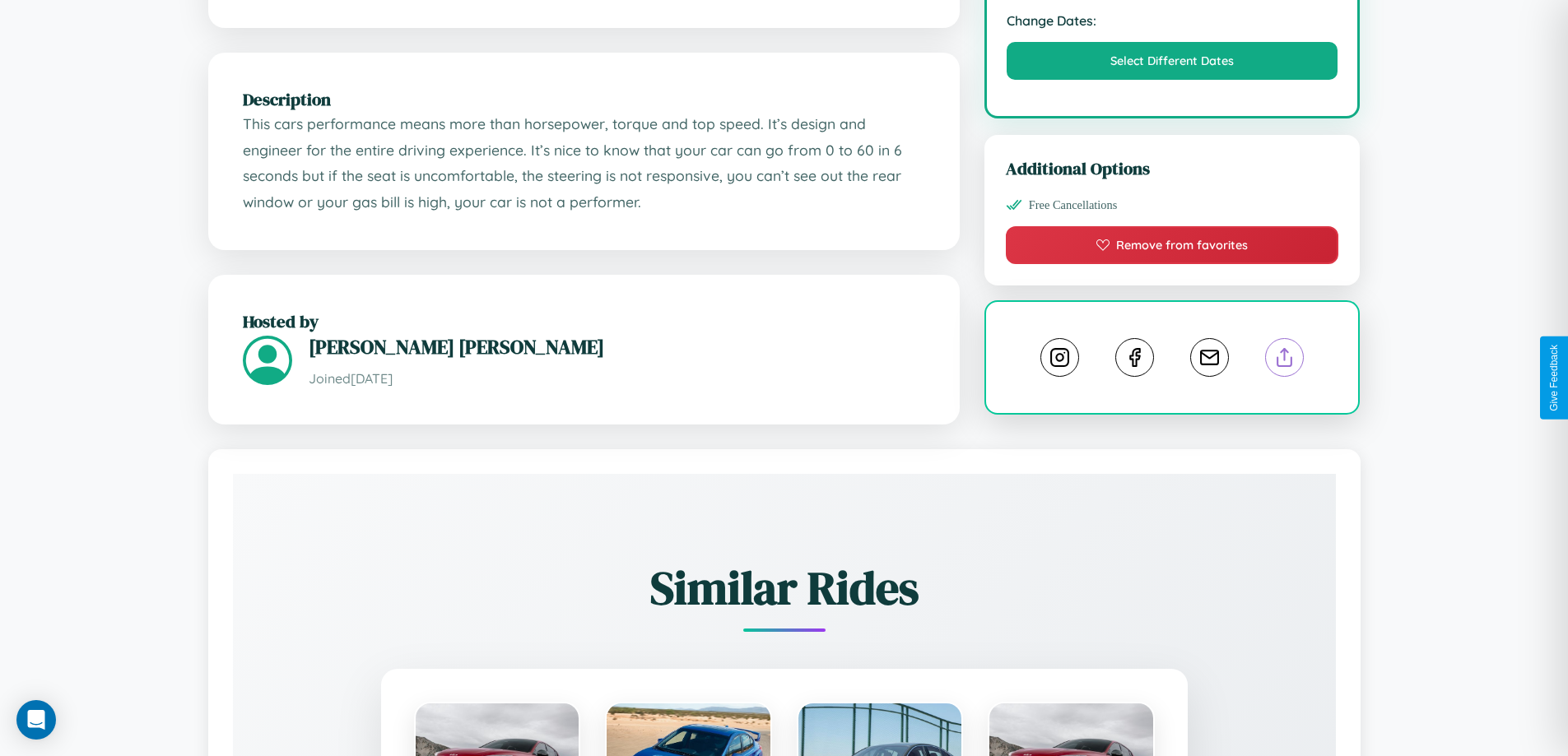
click at [1284, 361] on line at bounding box center [1284, 354] width 0 height 11
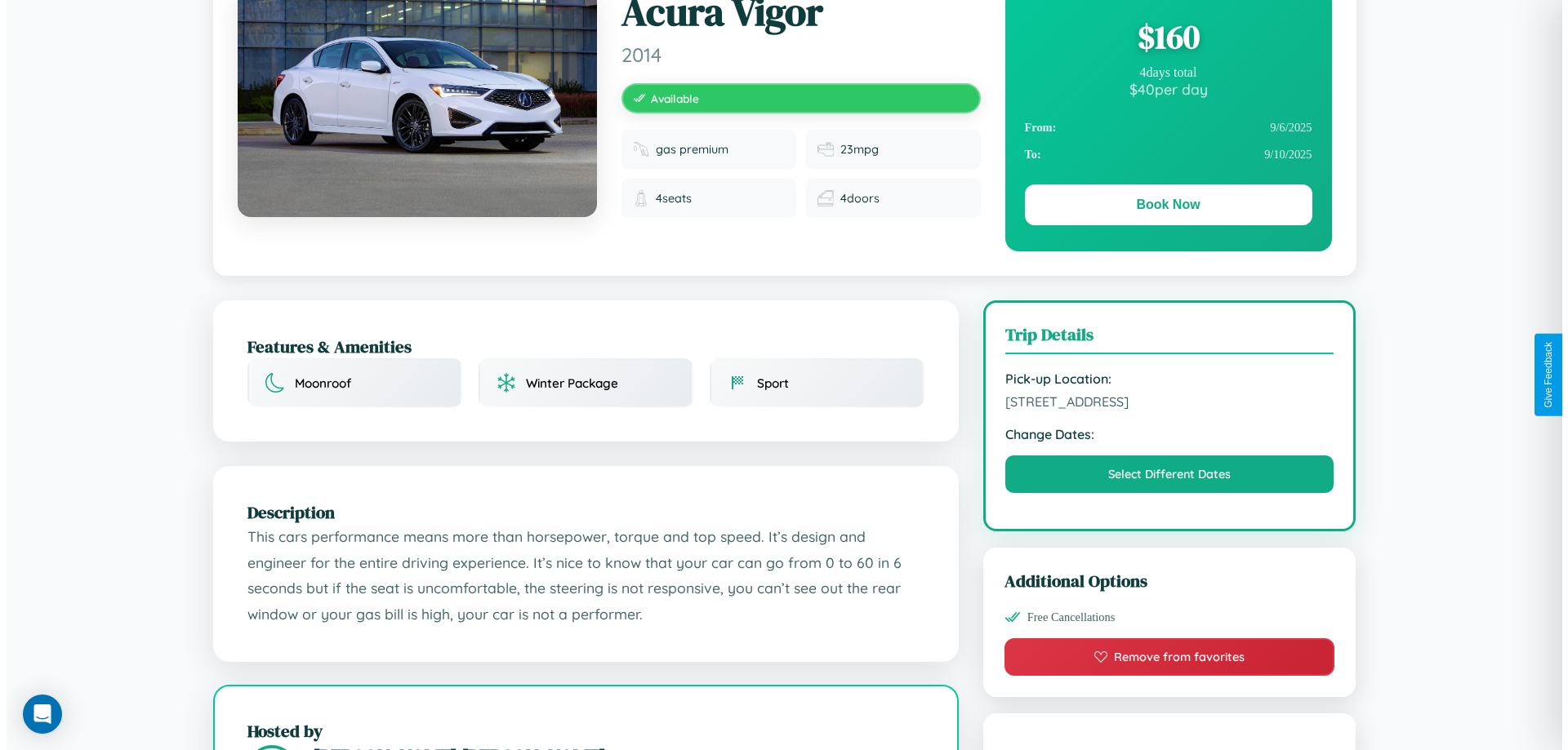
scroll to position [0, 0]
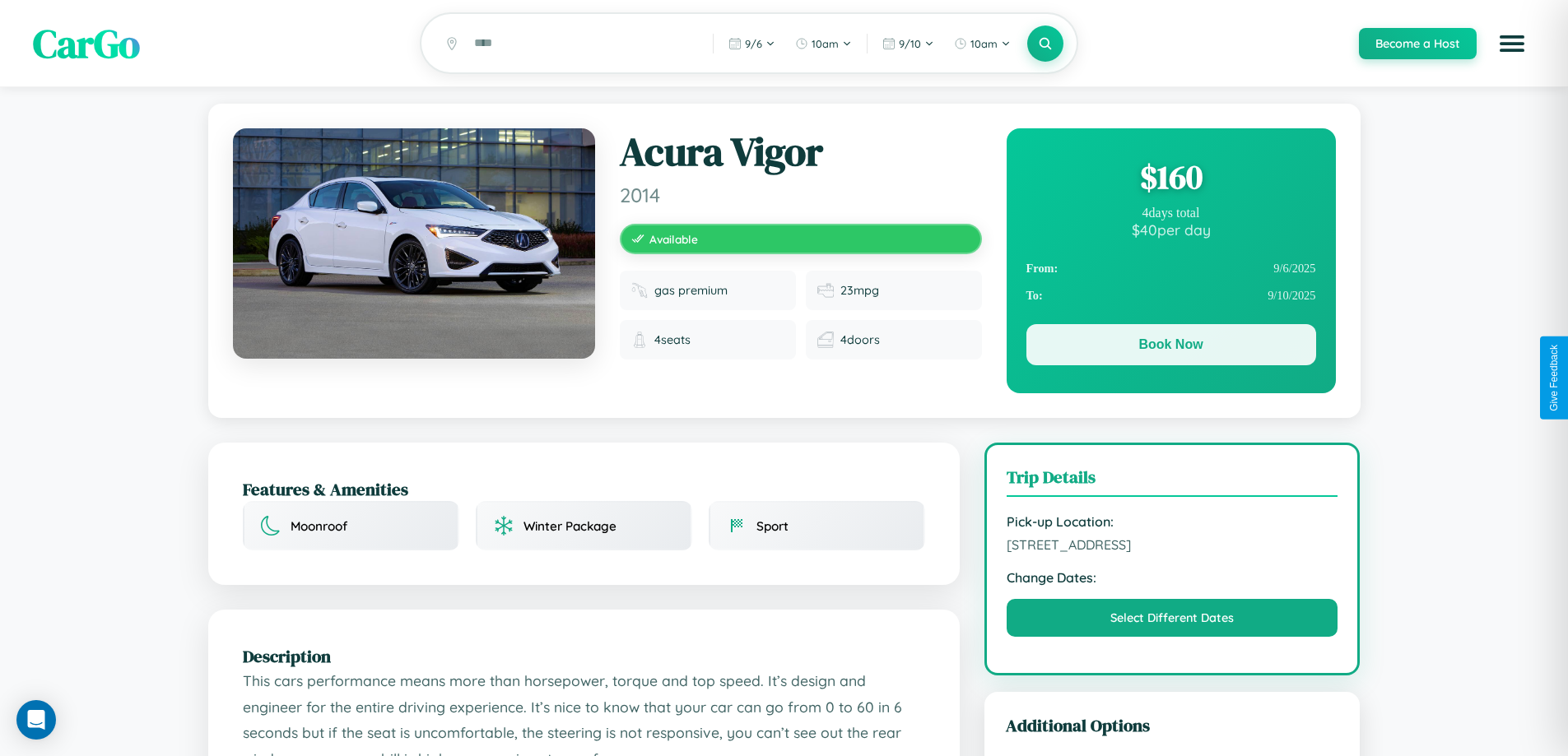
click at [1170, 349] on button "Book Now" at bounding box center [1171, 345] width 290 height 42
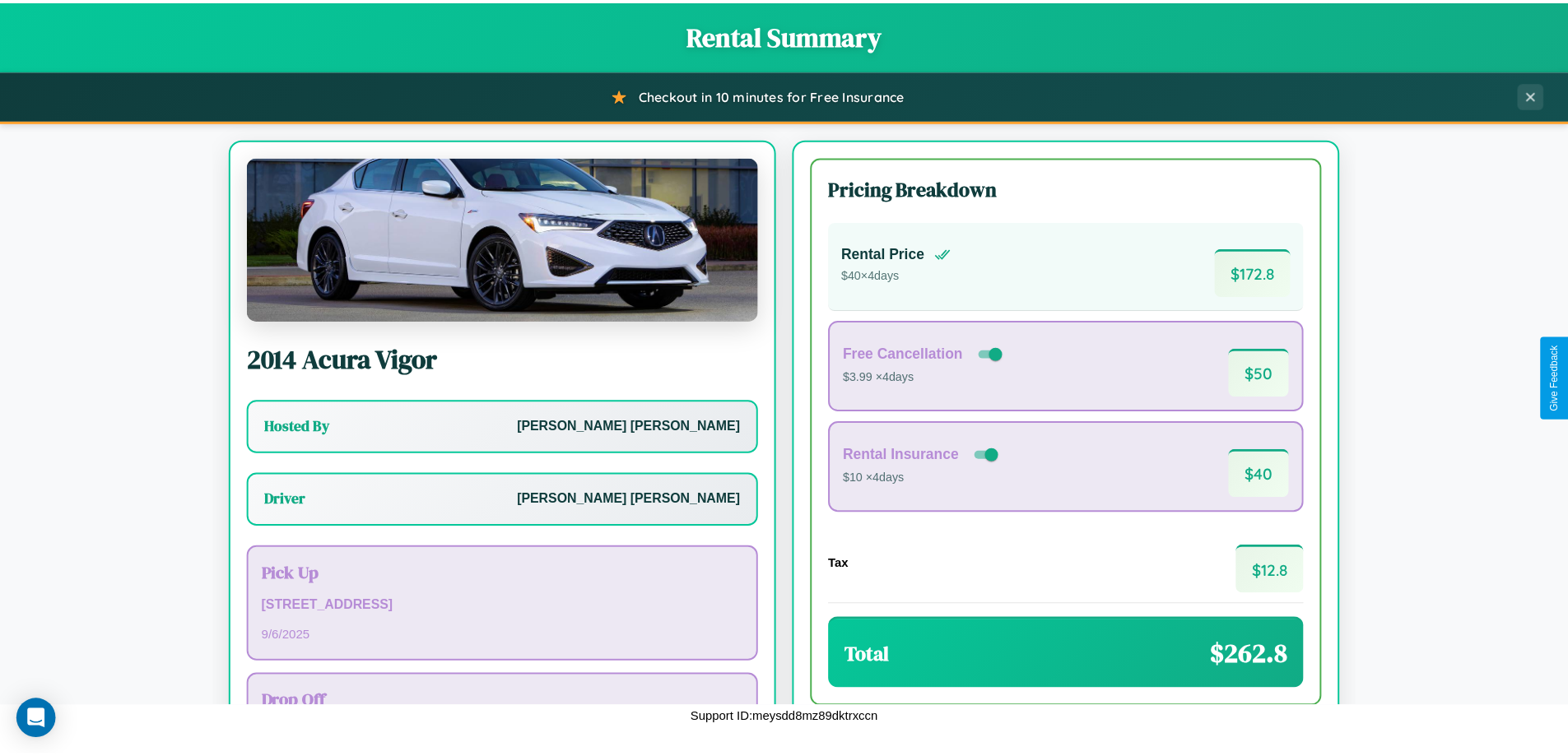
scroll to position [119, 0]
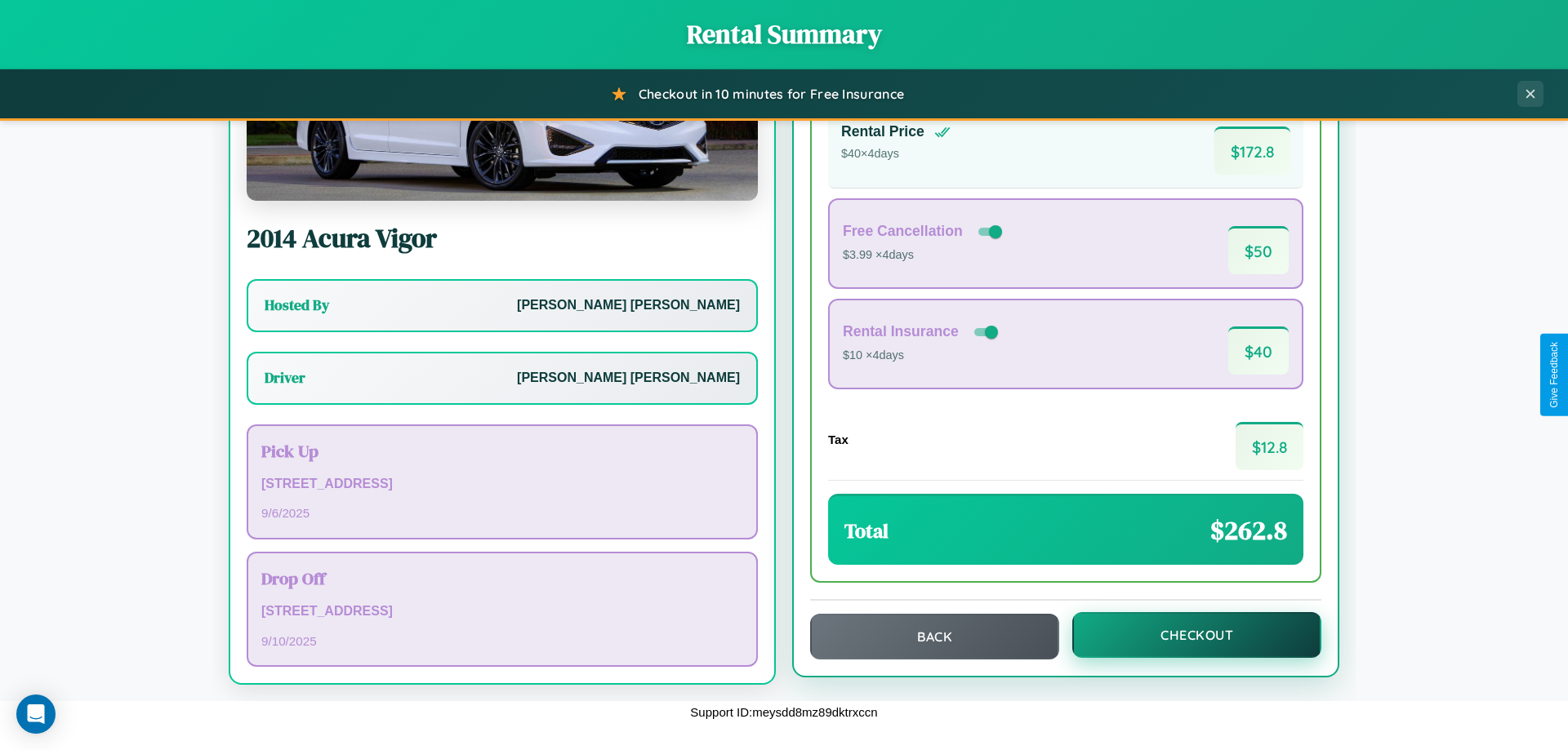
click at [1186, 635] on button "Checkout" at bounding box center [1196, 635] width 249 height 45
